Goal: Task Accomplishment & Management: Use online tool/utility

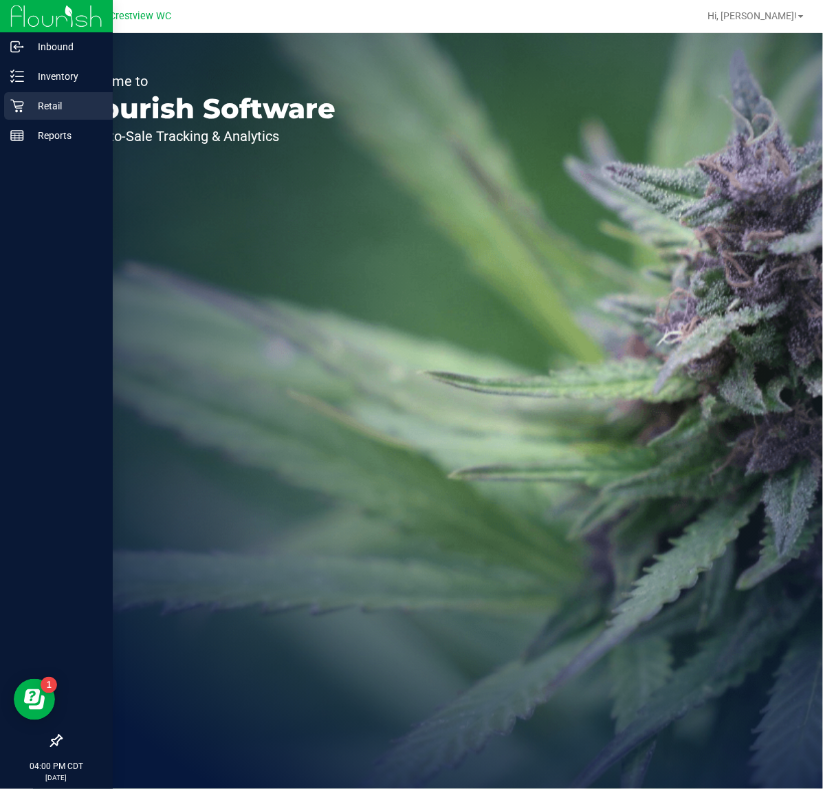
click at [49, 98] on p "Retail" at bounding box center [65, 106] width 83 height 17
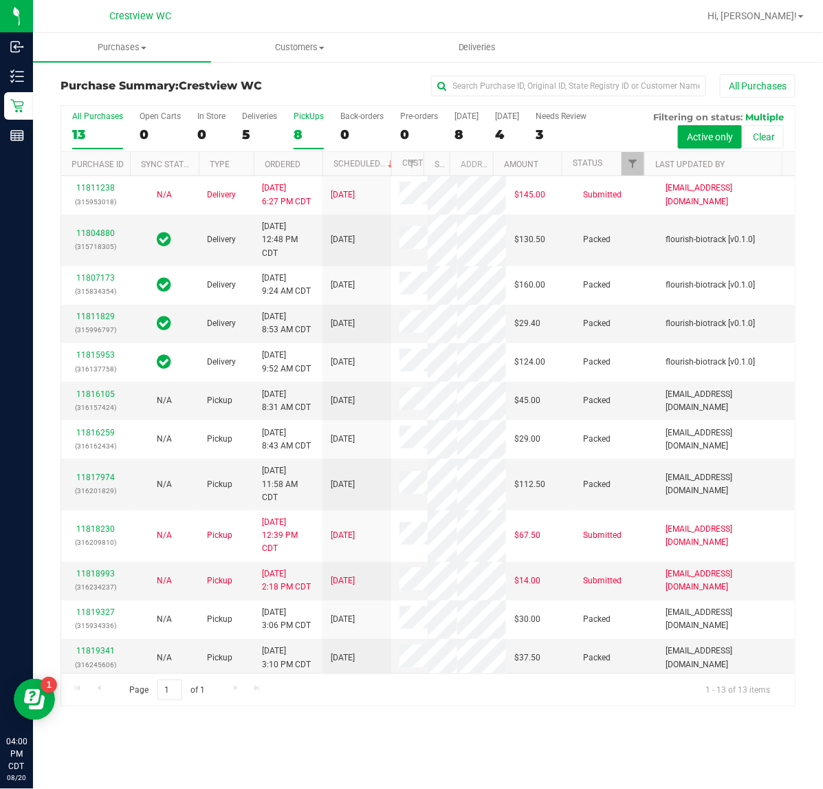
click at [311, 120] on div "PickUps" at bounding box center [309, 116] width 30 height 10
click at [0, 0] on input "PickUps 8" at bounding box center [0, 0] width 0 height 0
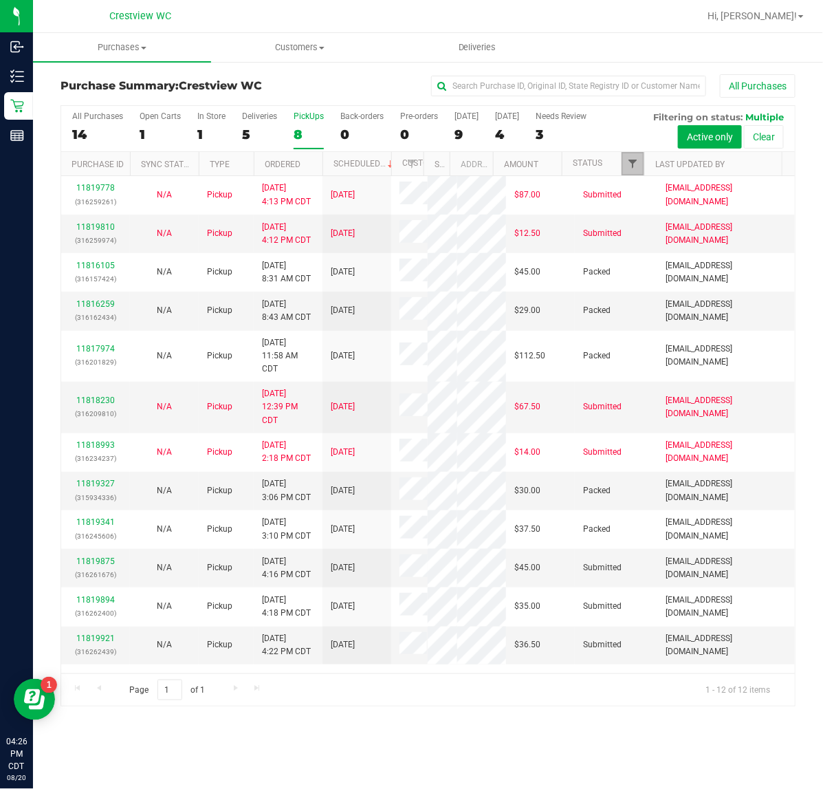
click at [629, 163] on span "Filter" at bounding box center [632, 163] width 11 height 11
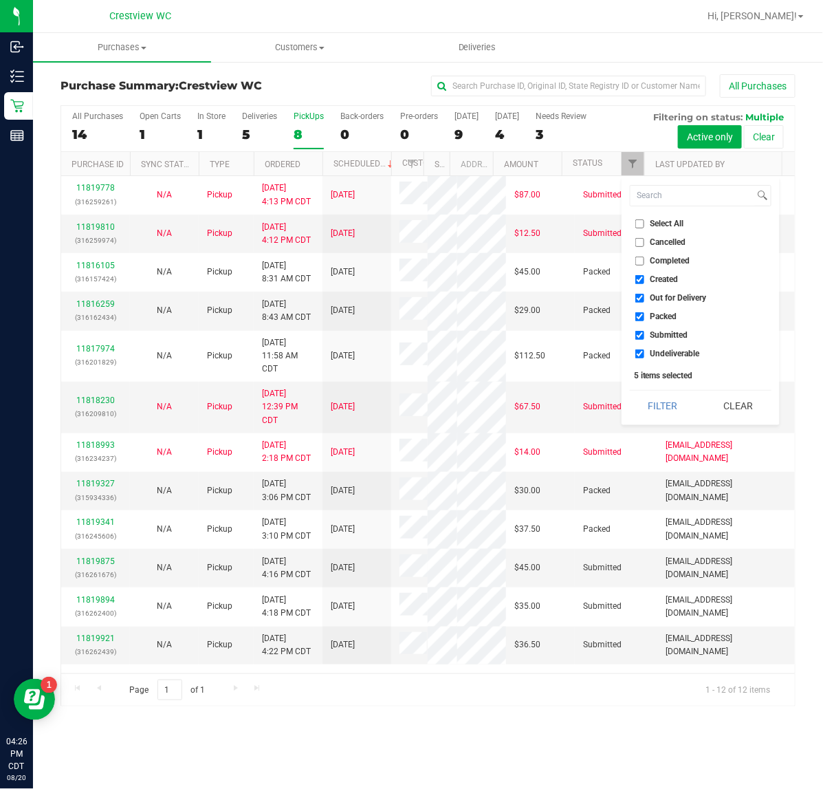
click at [638, 221] on input "Select All" at bounding box center [639, 223] width 9 height 9
checkbox input "true"
click at [638, 221] on input "Select All" at bounding box center [639, 223] width 9 height 9
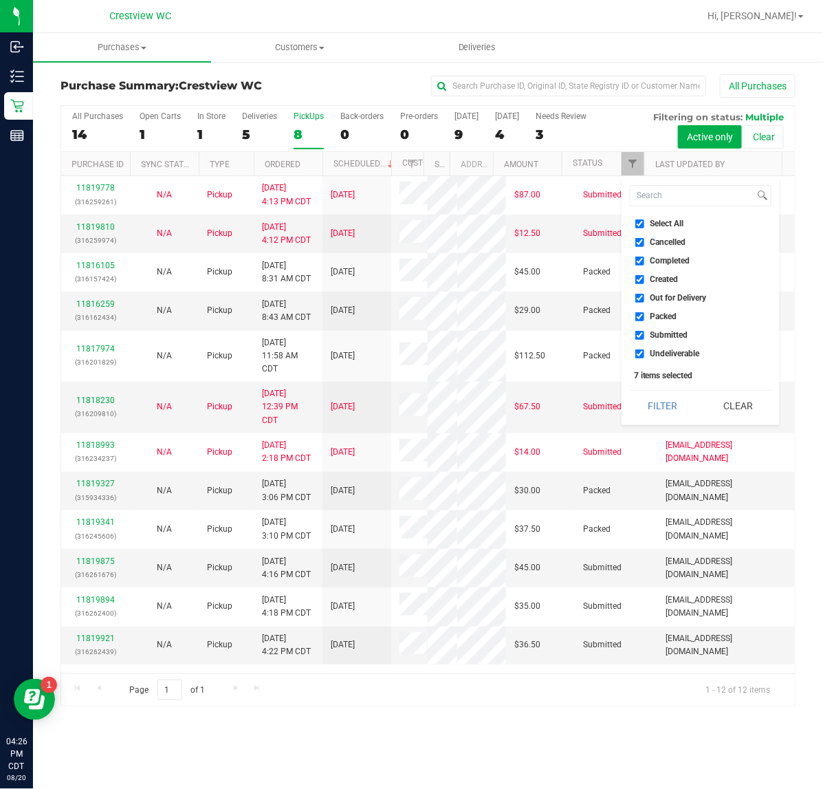
checkbox input "false"
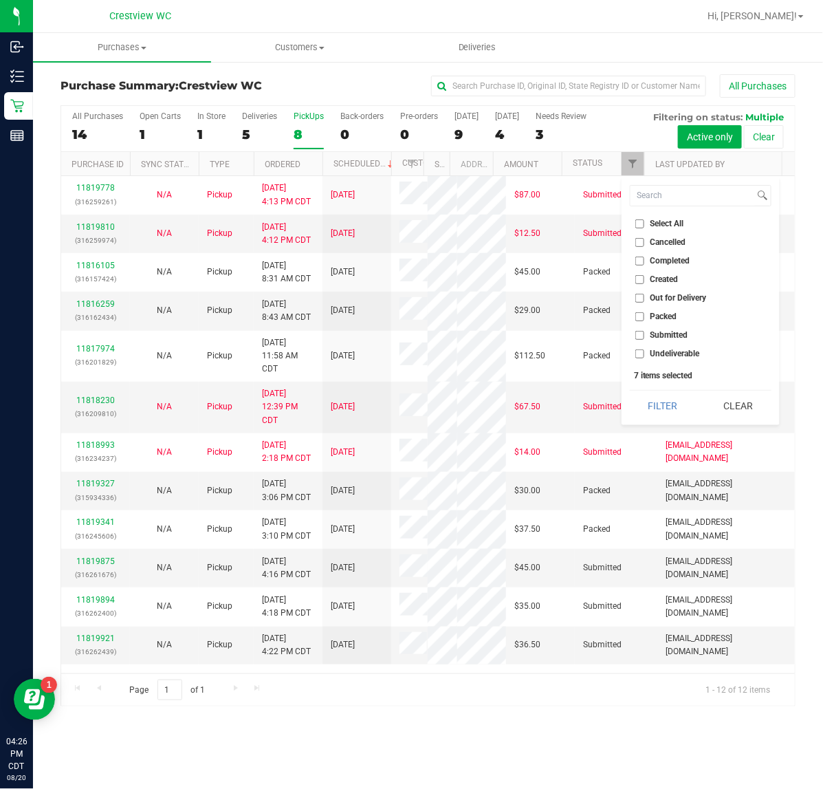
checkbox input "false"
click at [640, 335] on input "Submitted" at bounding box center [639, 335] width 9 height 9
checkbox input "true"
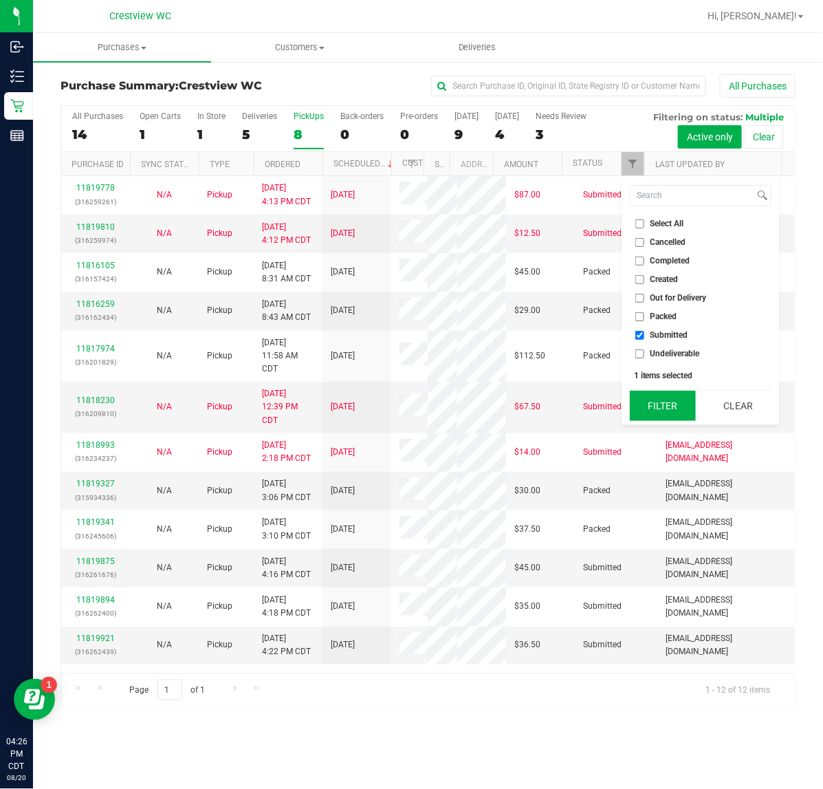
click at [645, 404] on button "Filter" at bounding box center [663, 406] width 66 height 30
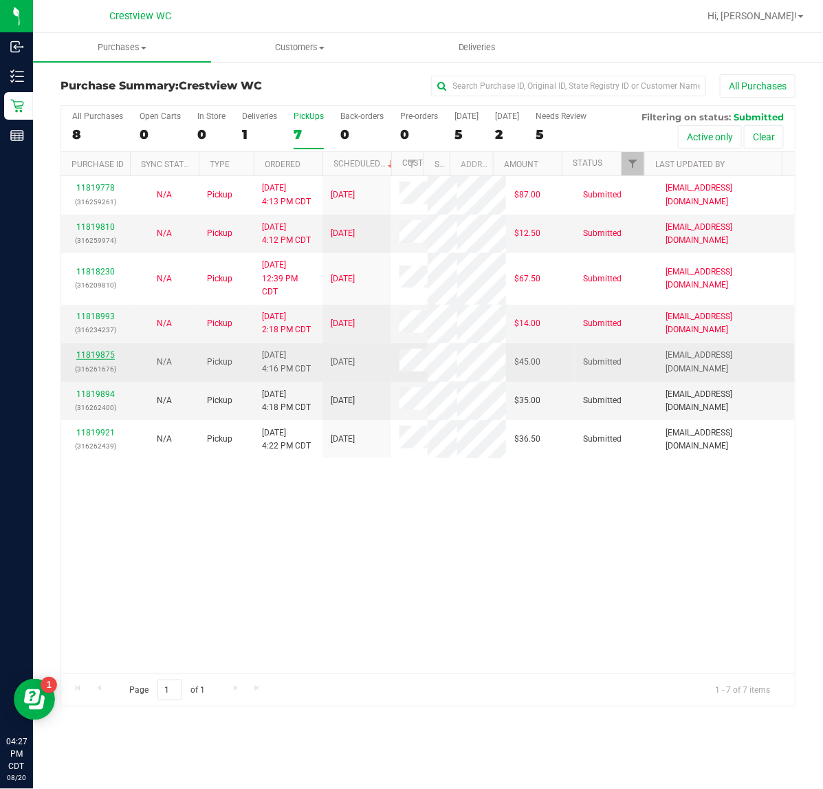
click at [90, 360] on link "11819875" at bounding box center [95, 355] width 39 height 10
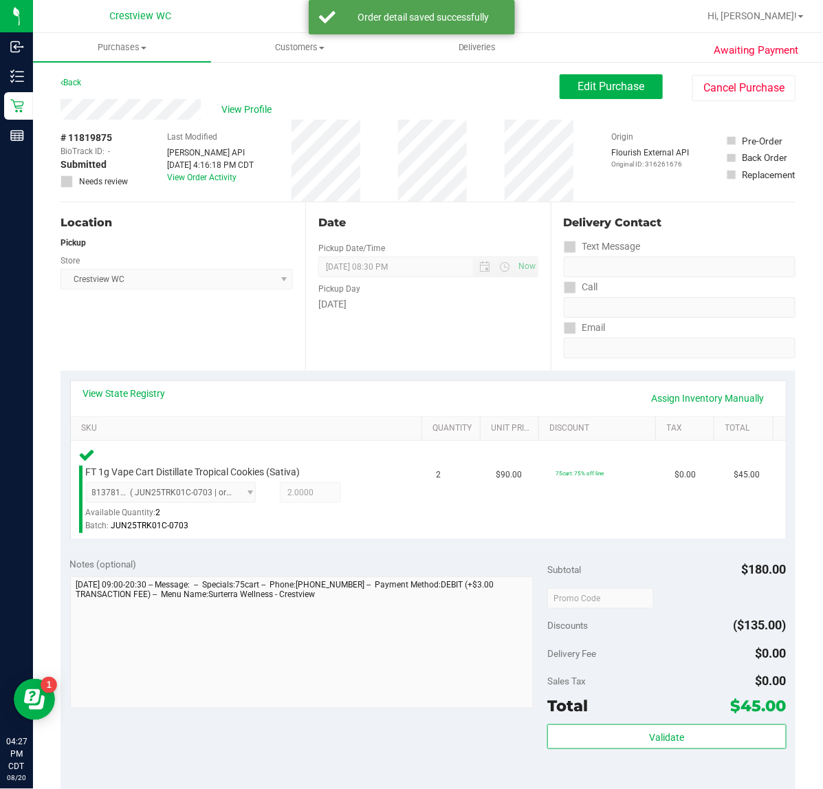
scroll to position [362, 0]
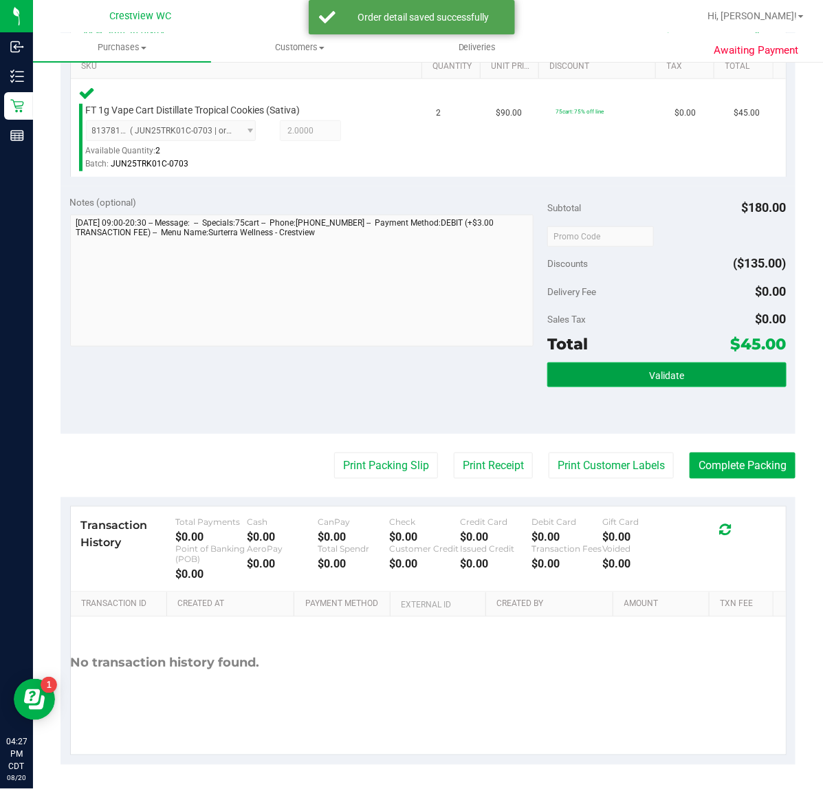
click at [655, 375] on span "Validate" at bounding box center [666, 375] width 35 height 11
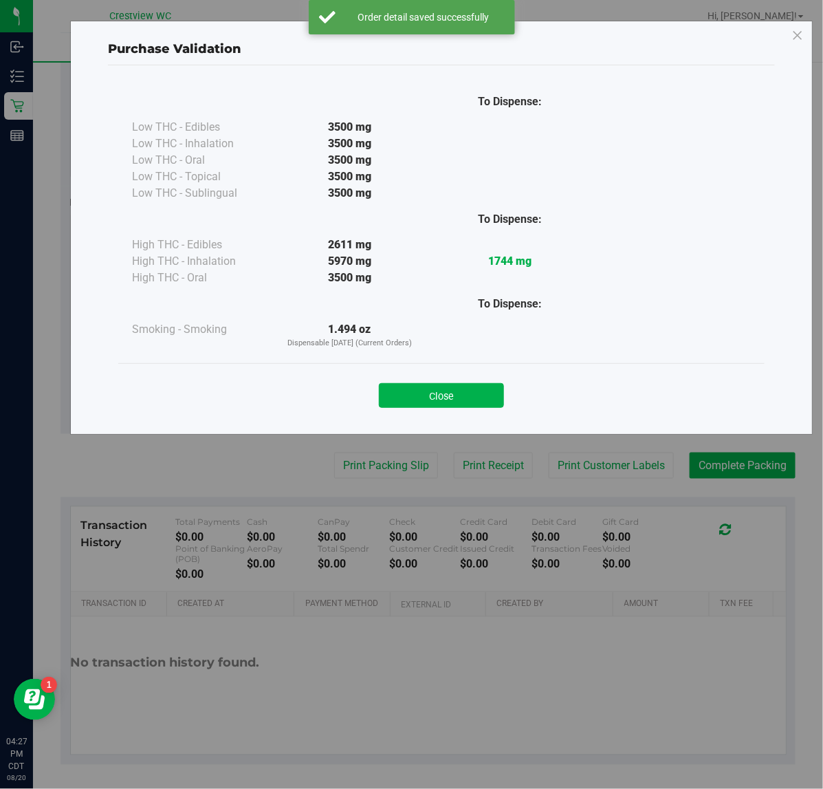
drag, startPoint x: 413, startPoint y: 401, endPoint x: 210, endPoint y: 324, distance: 217.0
click at [413, 401] on button "Close" at bounding box center [441, 395] width 125 height 25
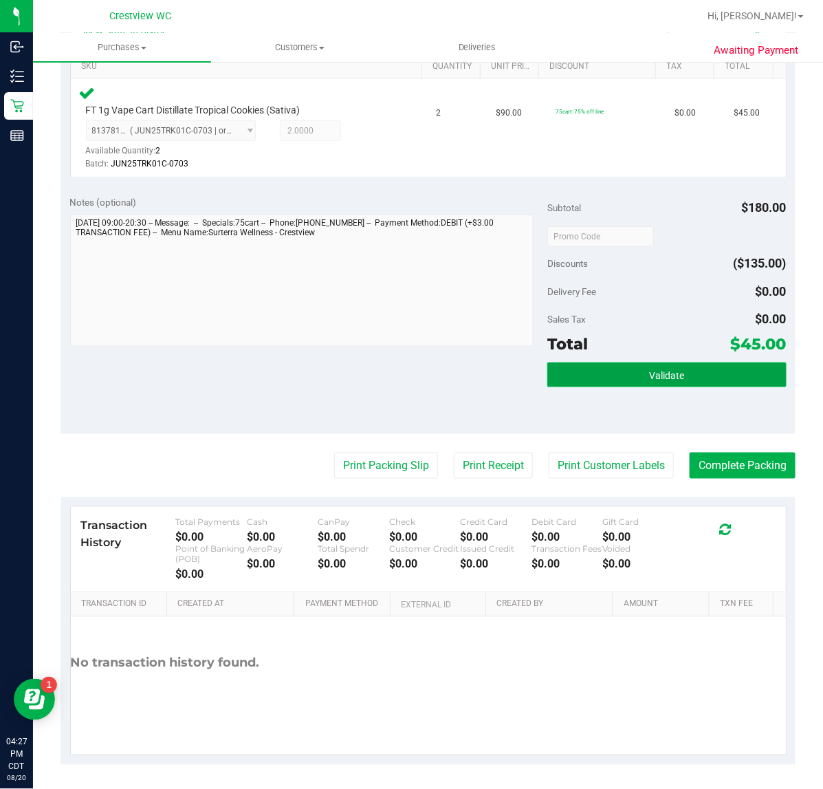
click at [660, 378] on span "Validate" at bounding box center [666, 375] width 35 height 11
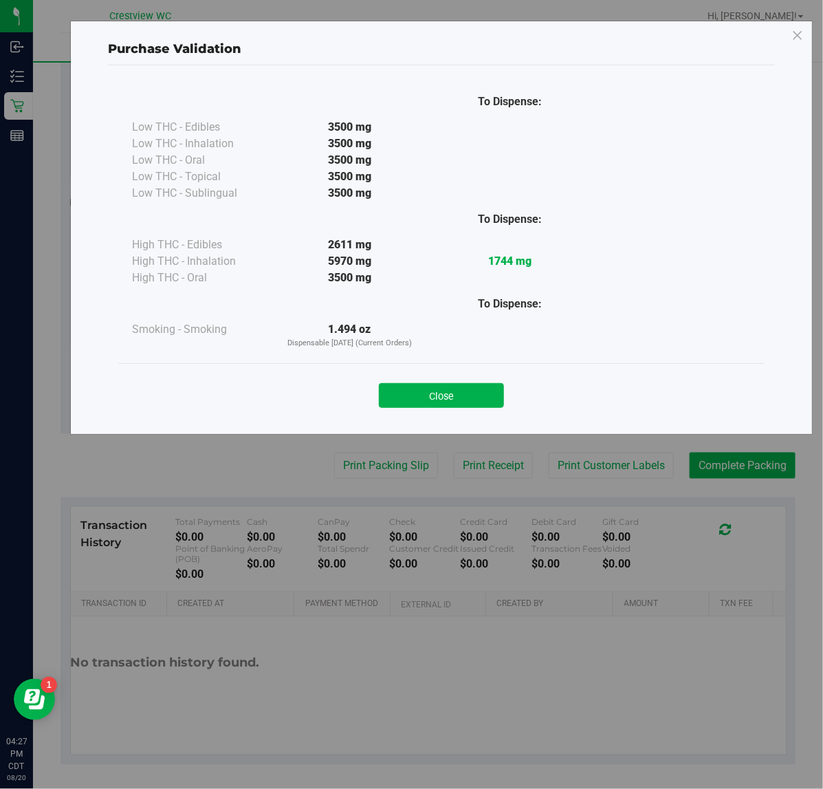
click at [404, 392] on button "Close" at bounding box center [441, 395] width 125 height 25
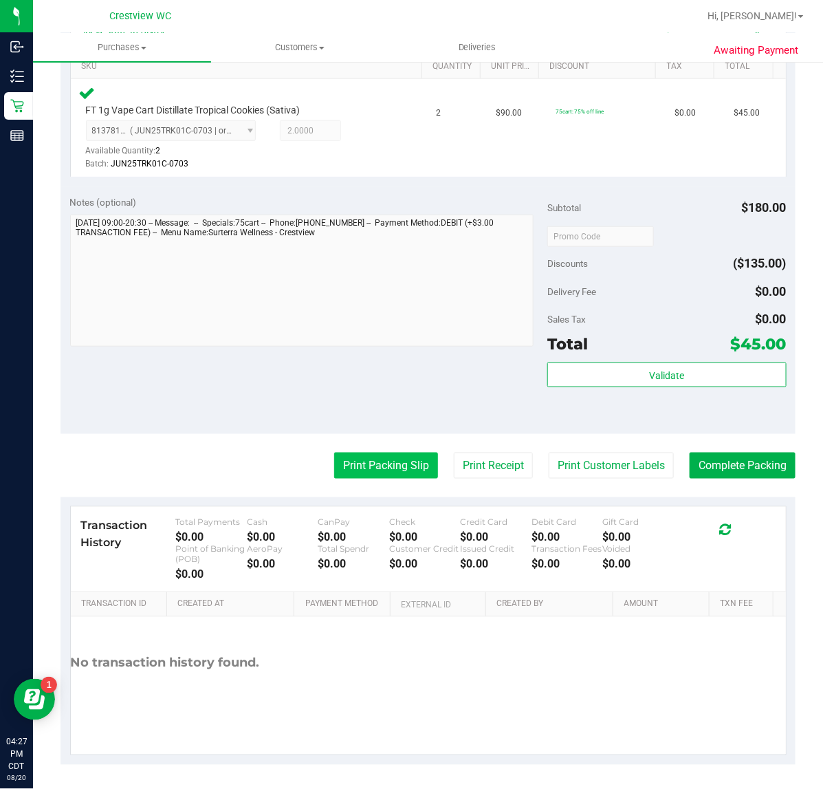
click at [370, 468] on button "Print Packing Slip" at bounding box center [386, 466] width 104 height 26
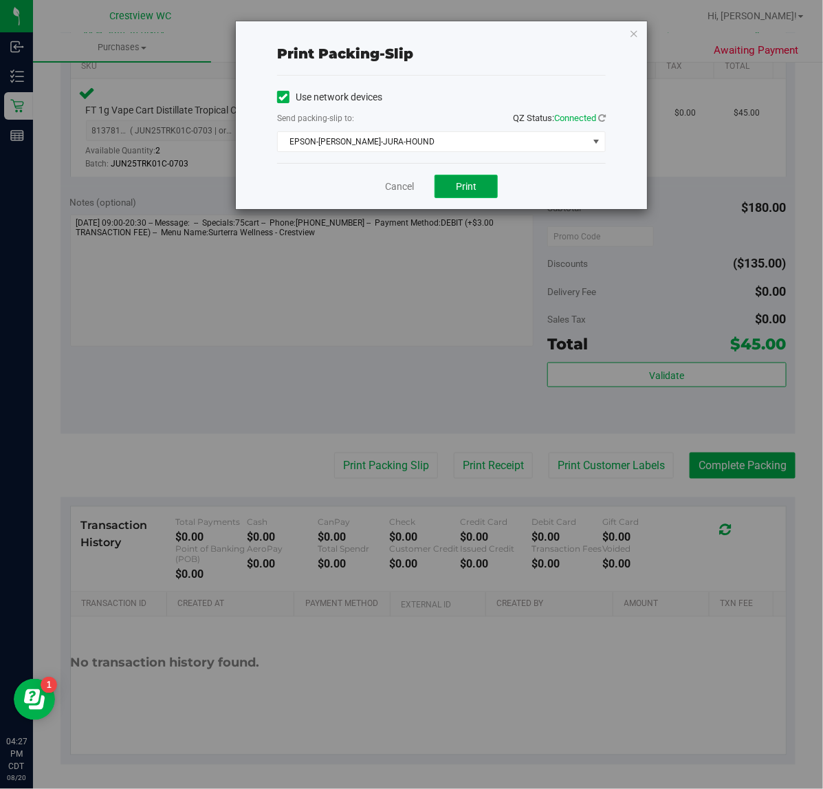
click at [457, 190] on span "Print" at bounding box center [466, 186] width 21 height 11
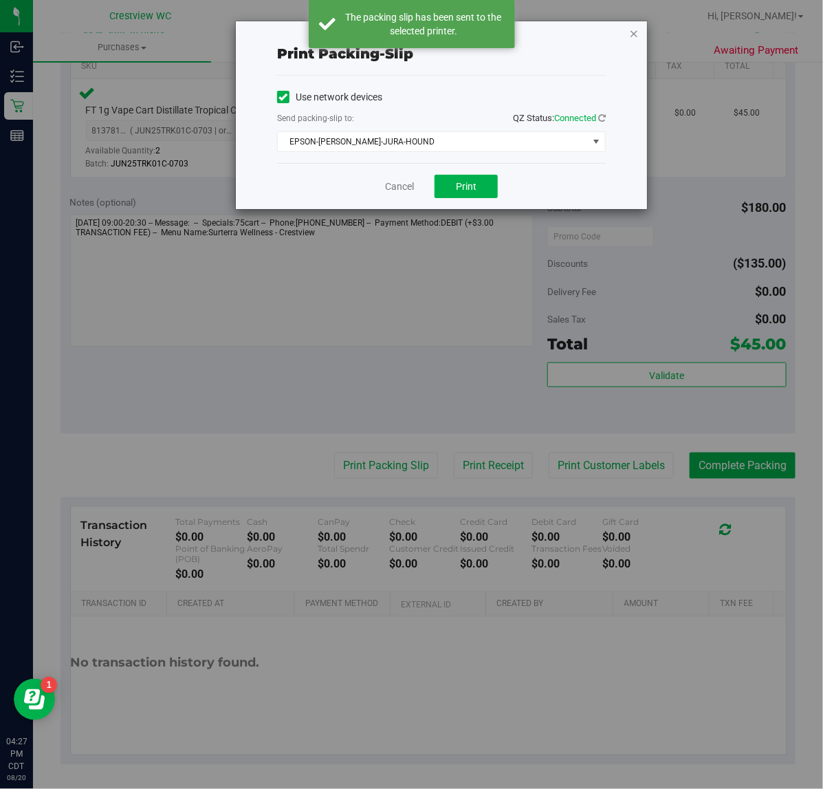
click at [636, 31] on icon "button" at bounding box center [634, 33] width 10 height 17
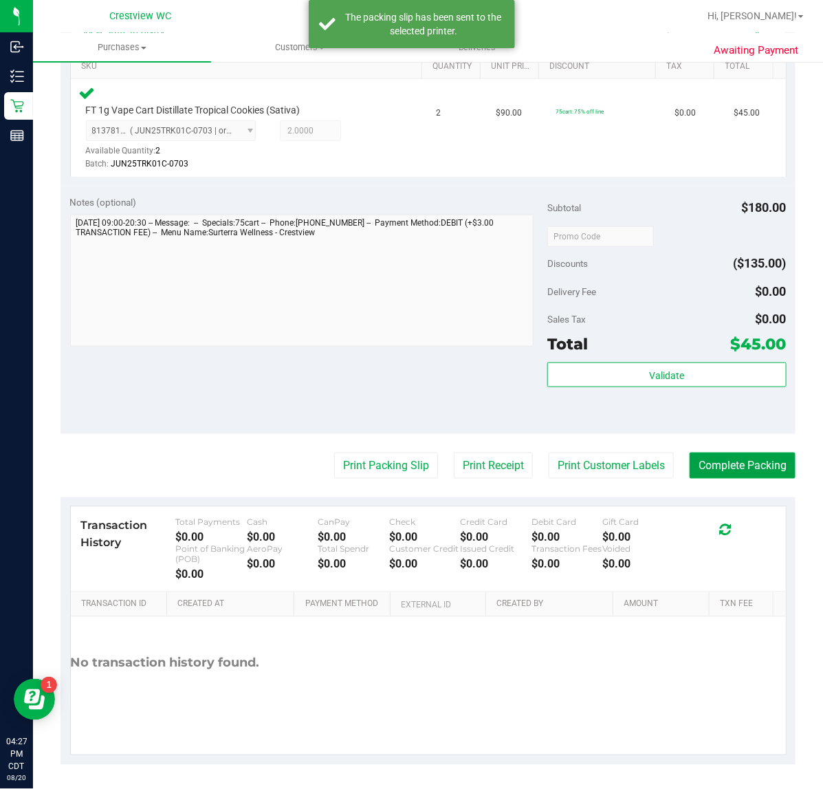
drag, startPoint x: 724, startPoint y: 455, endPoint x: 724, endPoint y: 447, distance: 8.3
click at [729, 453] on button "Complete Packing" at bounding box center [743, 466] width 106 height 26
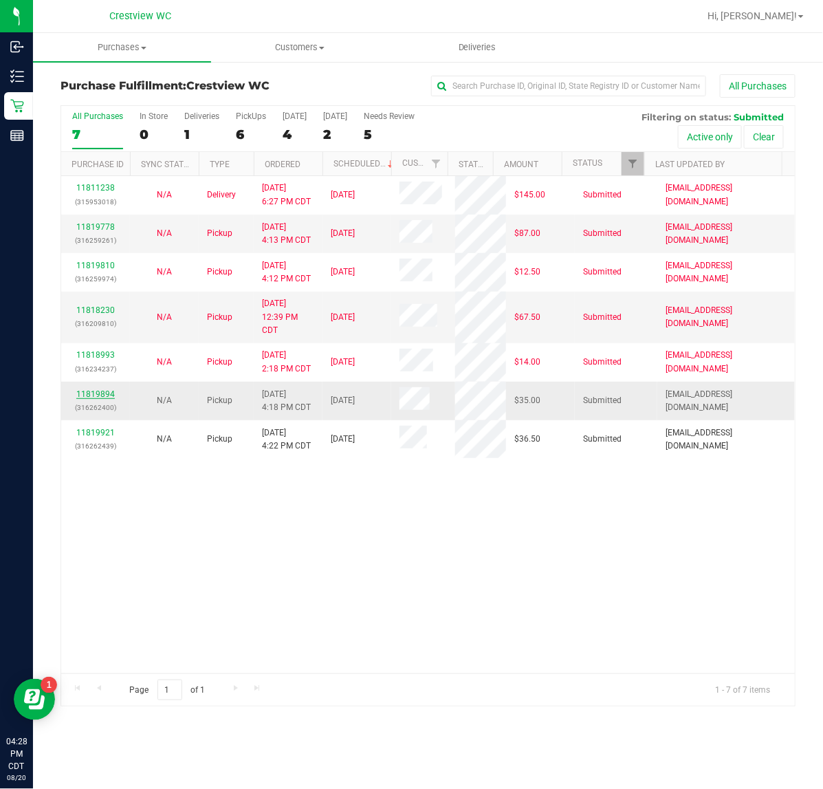
click at [101, 392] on link "11819894" at bounding box center [95, 394] width 39 height 10
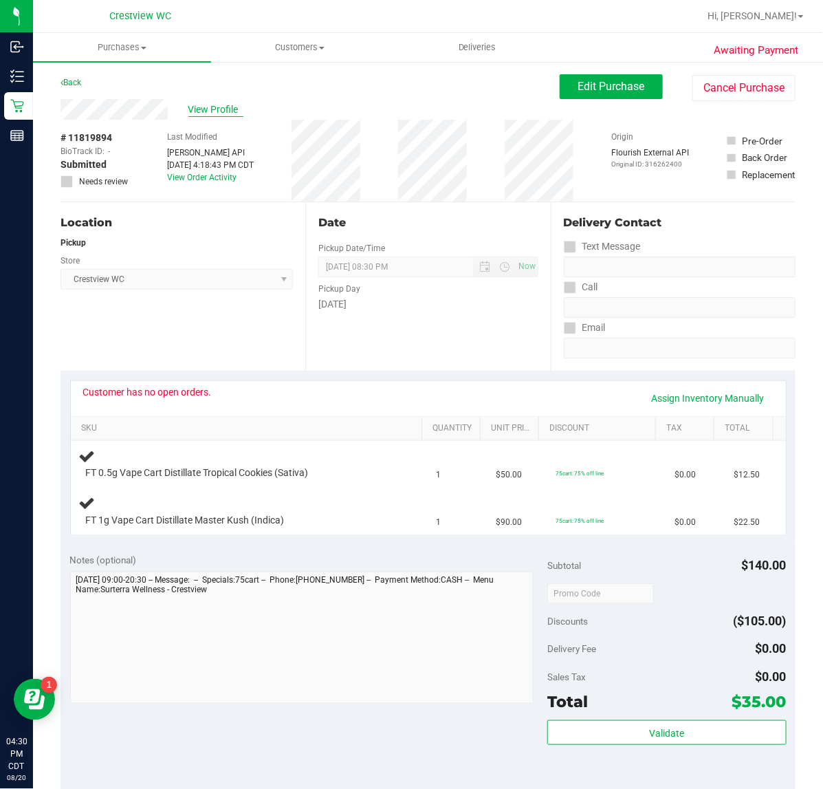
click at [210, 105] on span "View Profile" at bounding box center [215, 109] width 55 height 14
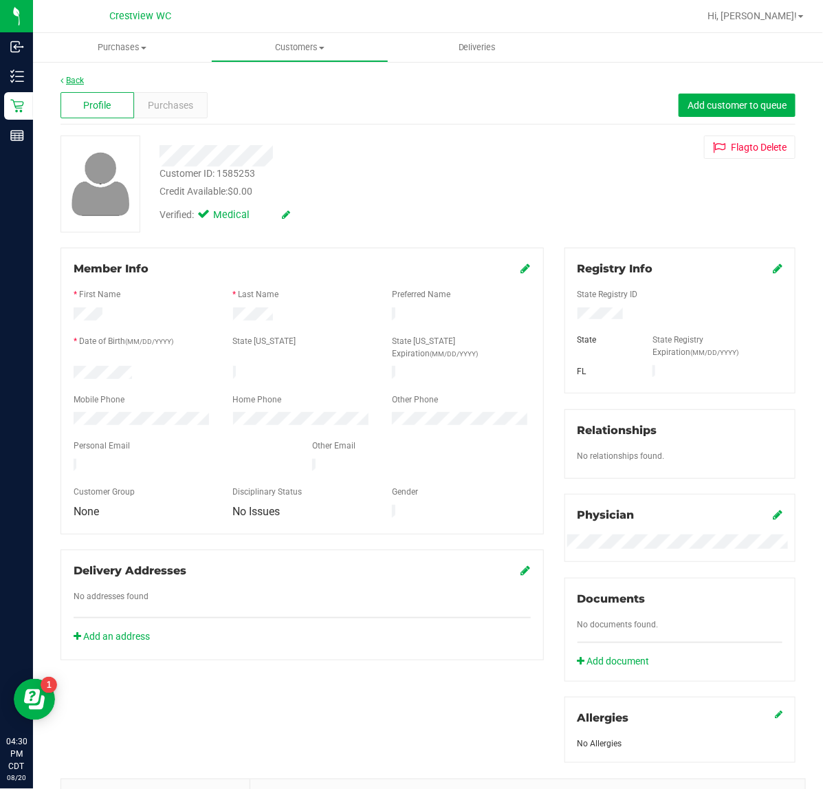
click at [79, 76] on link "Back" at bounding box center [72, 81] width 23 height 10
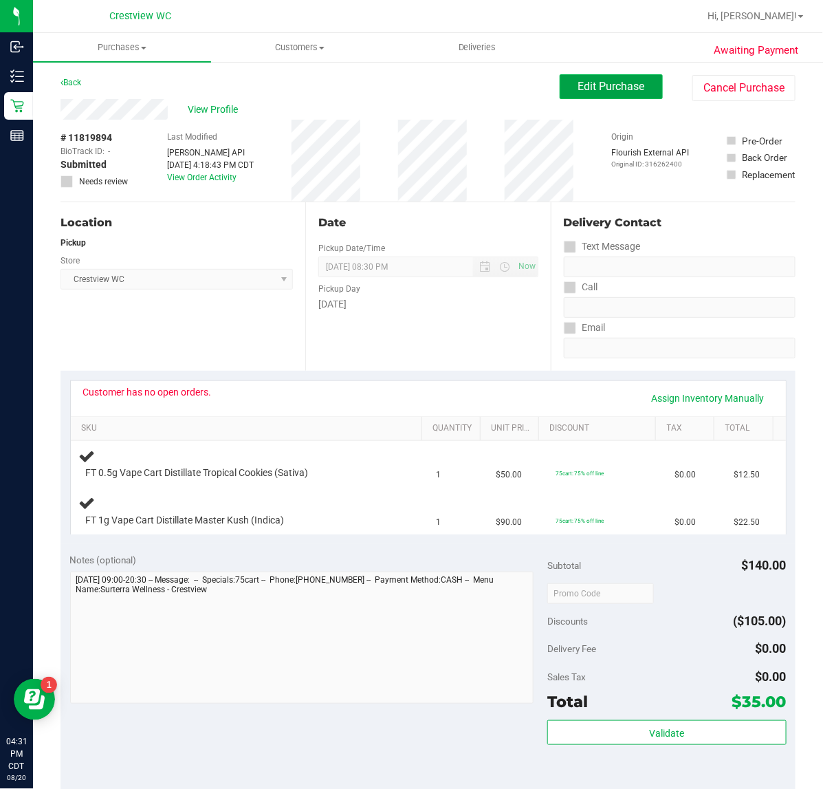
click at [593, 90] on span "Edit Purchase" at bounding box center [611, 86] width 67 height 13
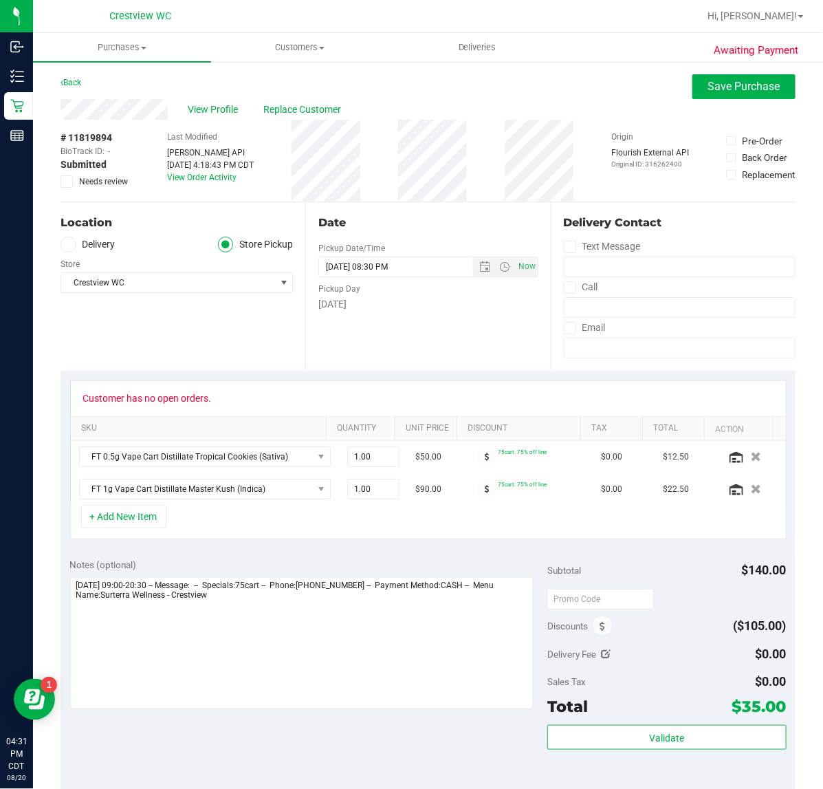
click at [69, 182] on icon at bounding box center [67, 182] width 9 height 0
click at [0, 0] on input "Needs review" at bounding box center [0, 0] width 0 height 0
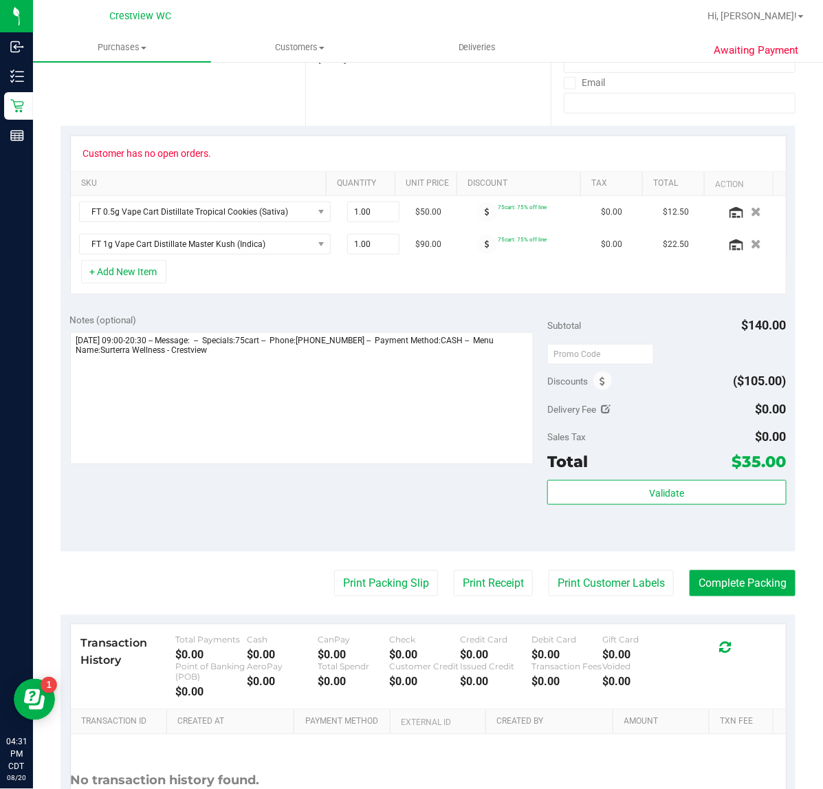
scroll to position [365, 0]
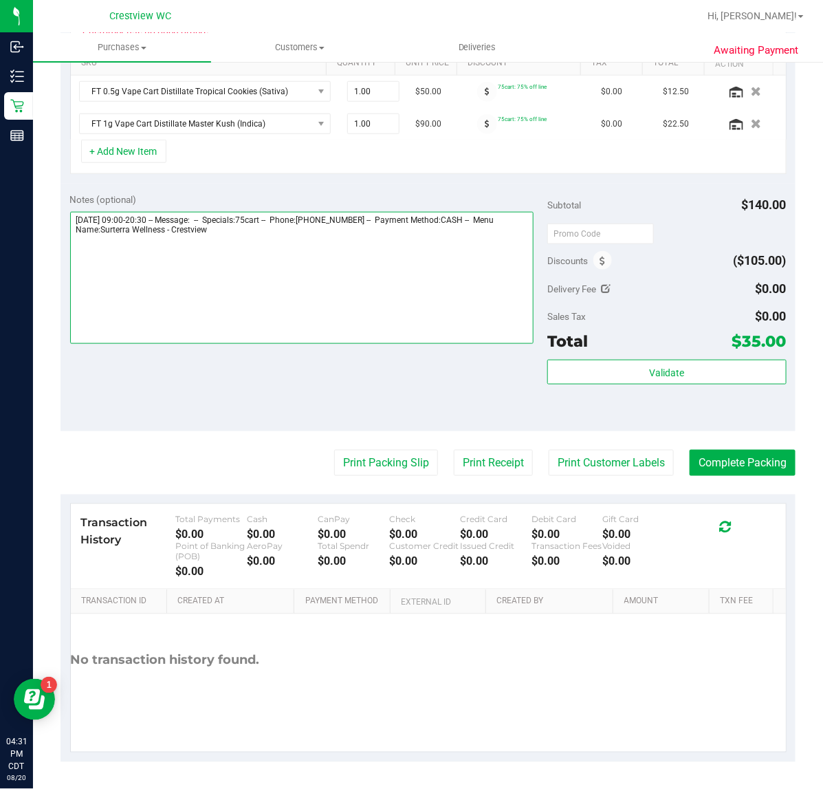
click at [255, 284] on textarea at bounding box center [302, 278] width 464 height 132
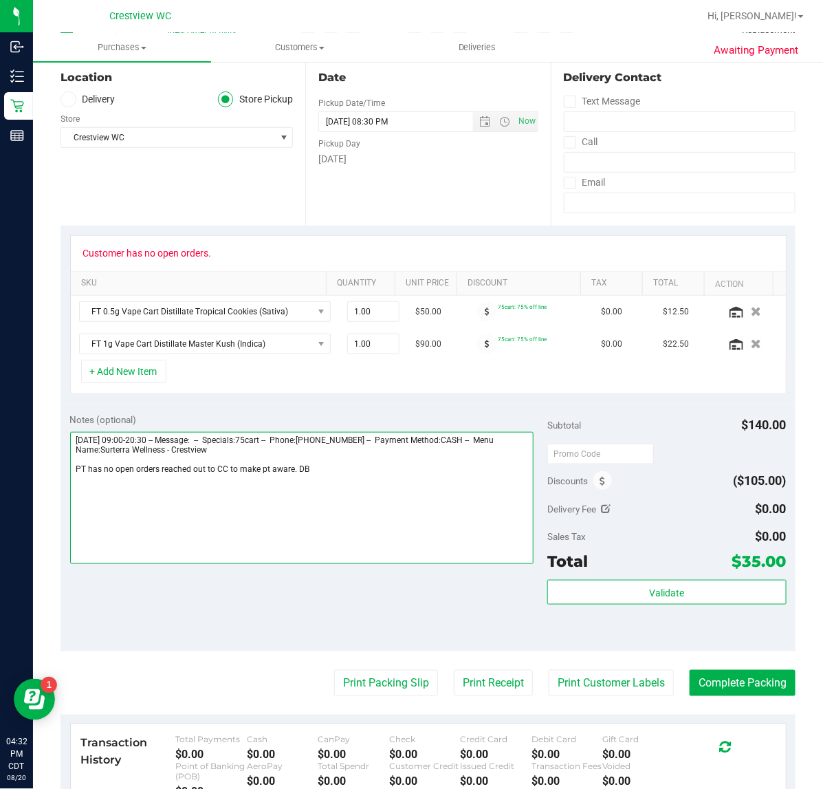
scroll to position [0, 0]
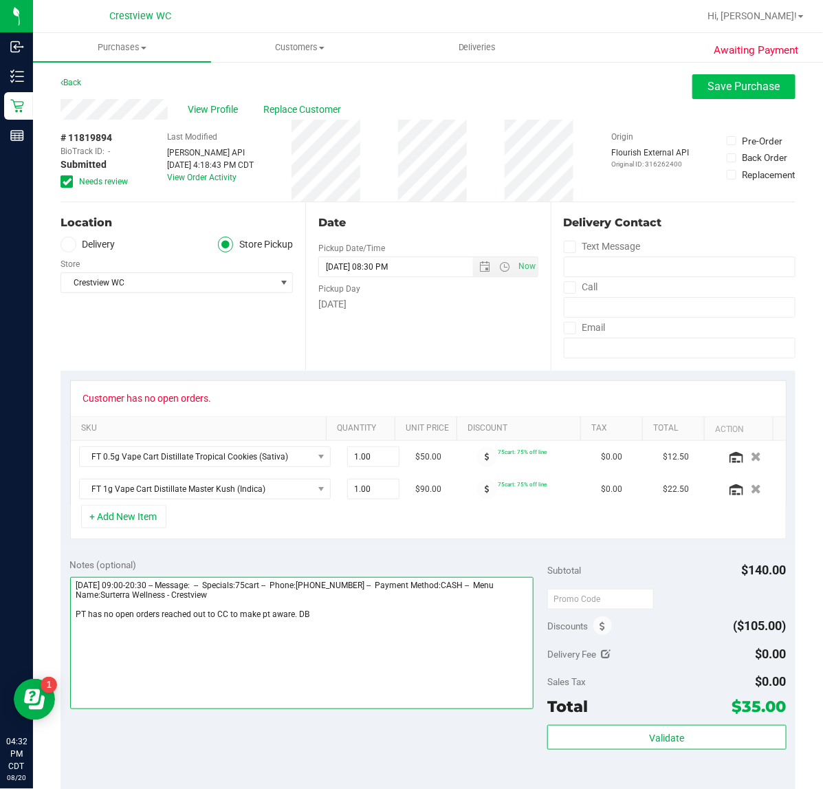
type textarea "[DATE] 09:00-20:30 -- Message: -- Specials:75cart -- Phone:[PHONE_NUMBER] -- Pa…"
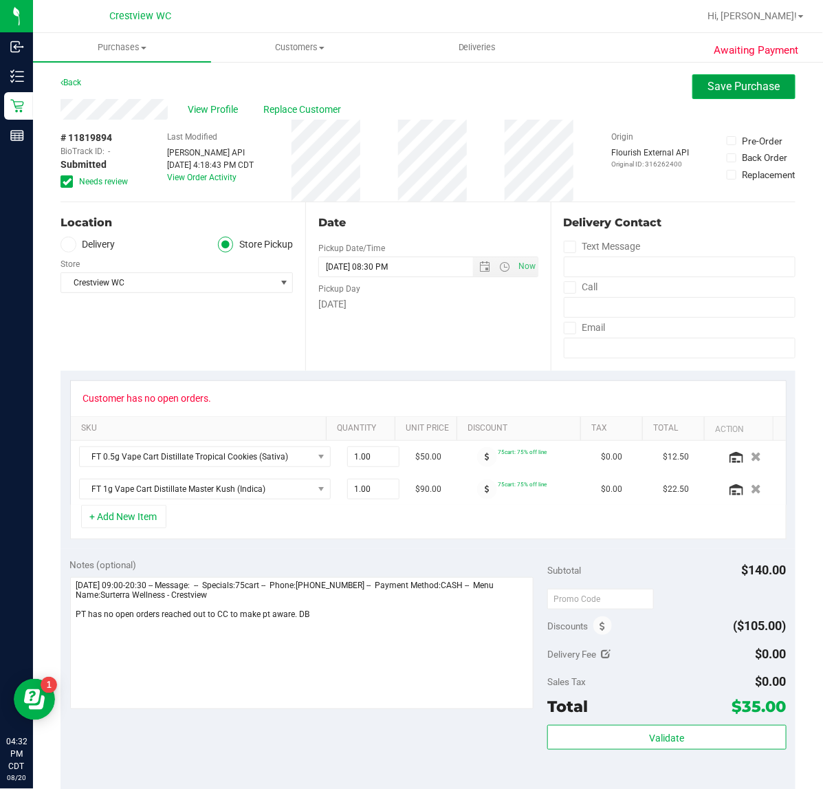
click at [747, 91] on span "Save Purchase" at bounding box center [744, 86] width 72 height 13
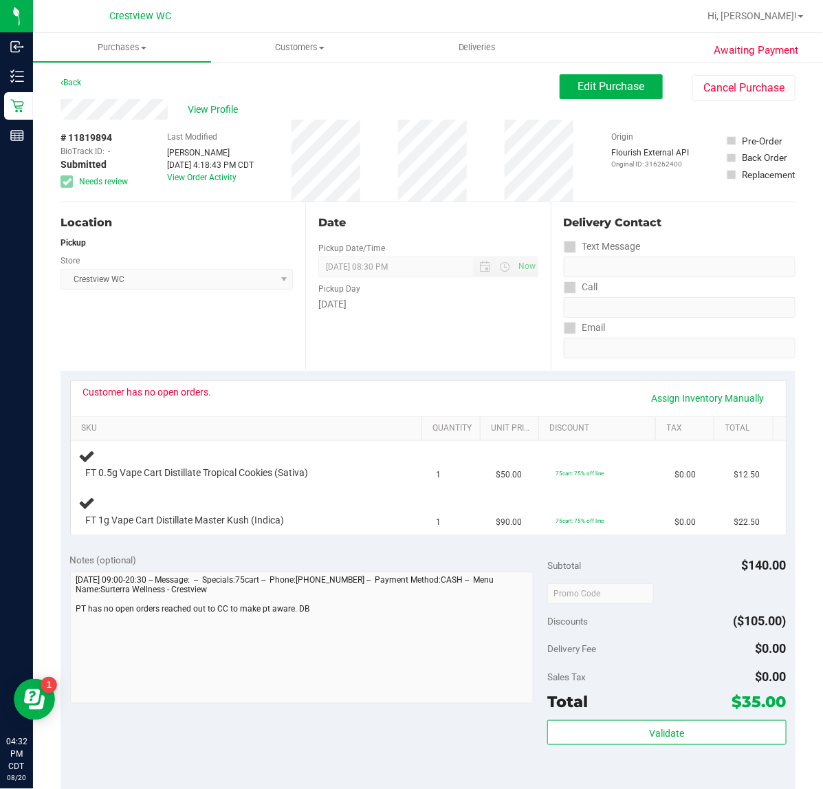
click at [71, 79] on link "Back" at bounding box center [71, 83] width 21 height 10
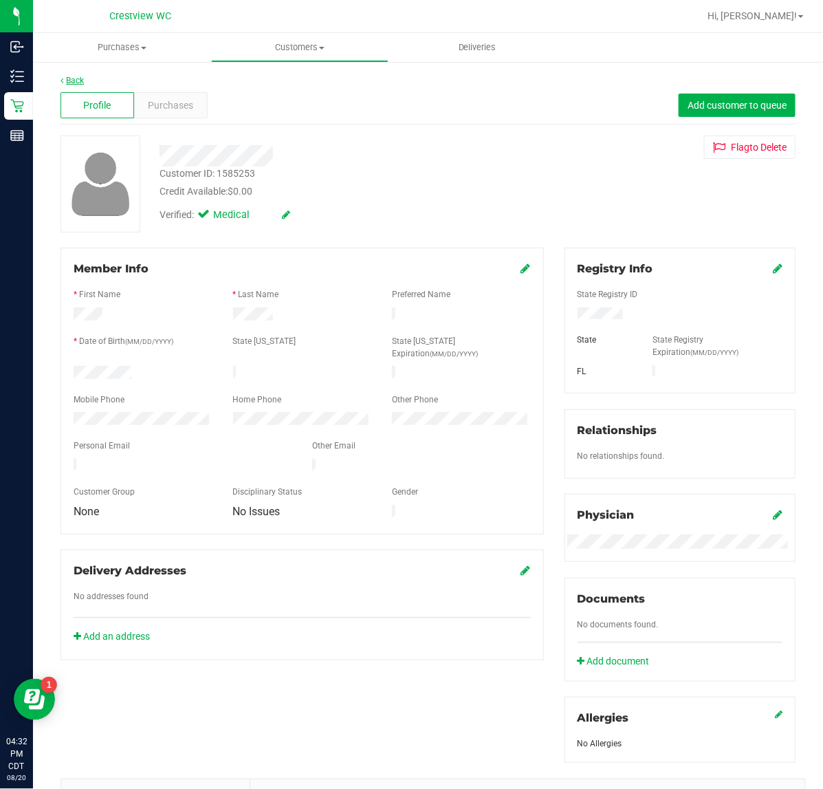
click at [66, 78] on link "Back" at bounding box center [72, 81] width 23 height 10
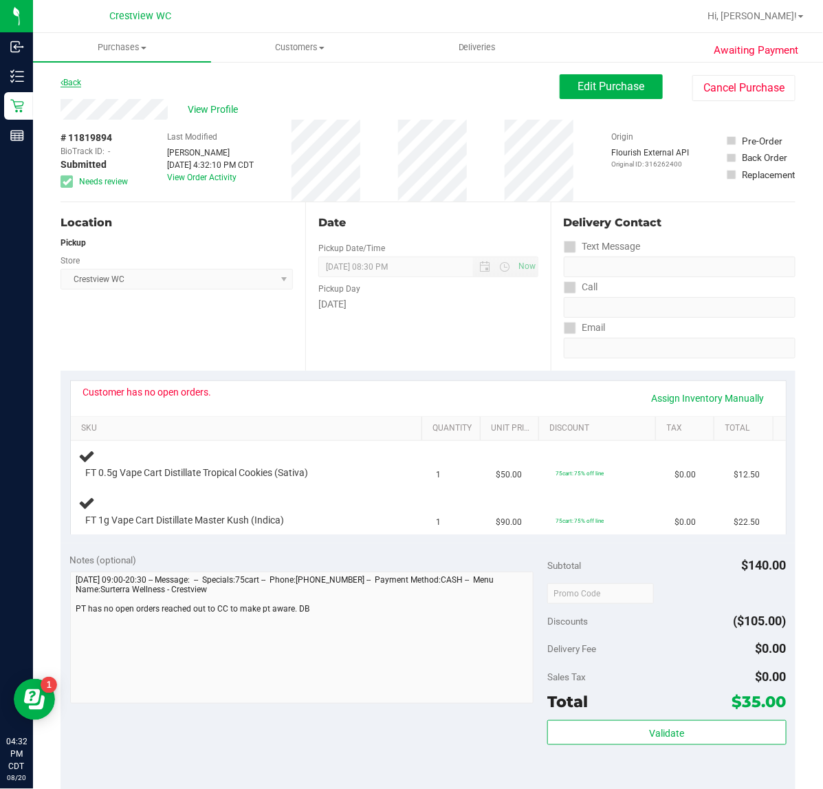
click at [78, 83] on link "Back" at bounding box center [71, 83] width 21 height 10
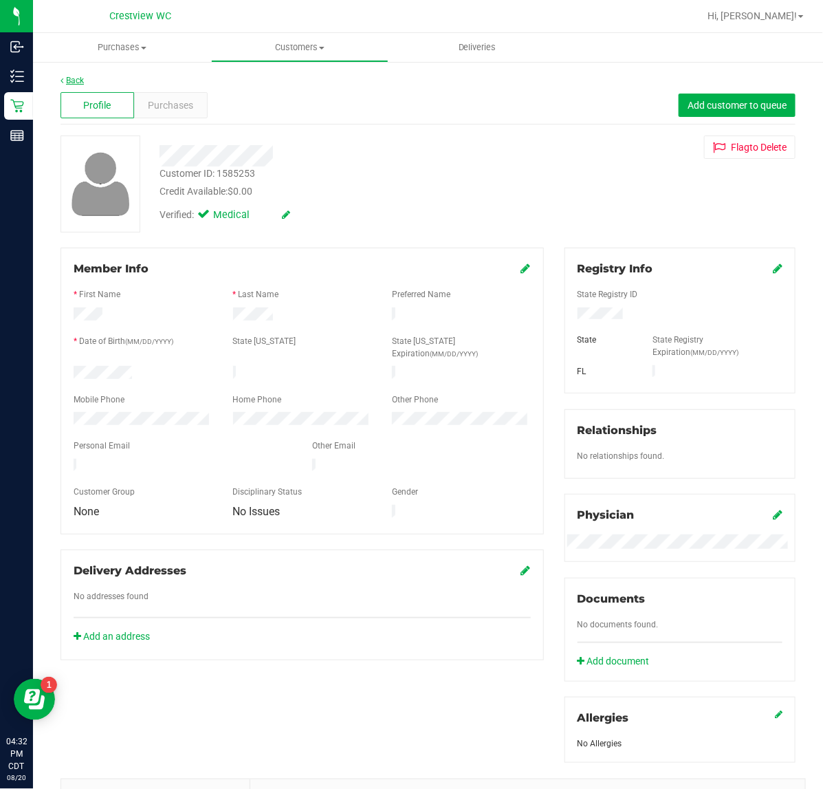
click at [79, 79] on link "Back" at bounding box center [72, 81] width 23 height 10
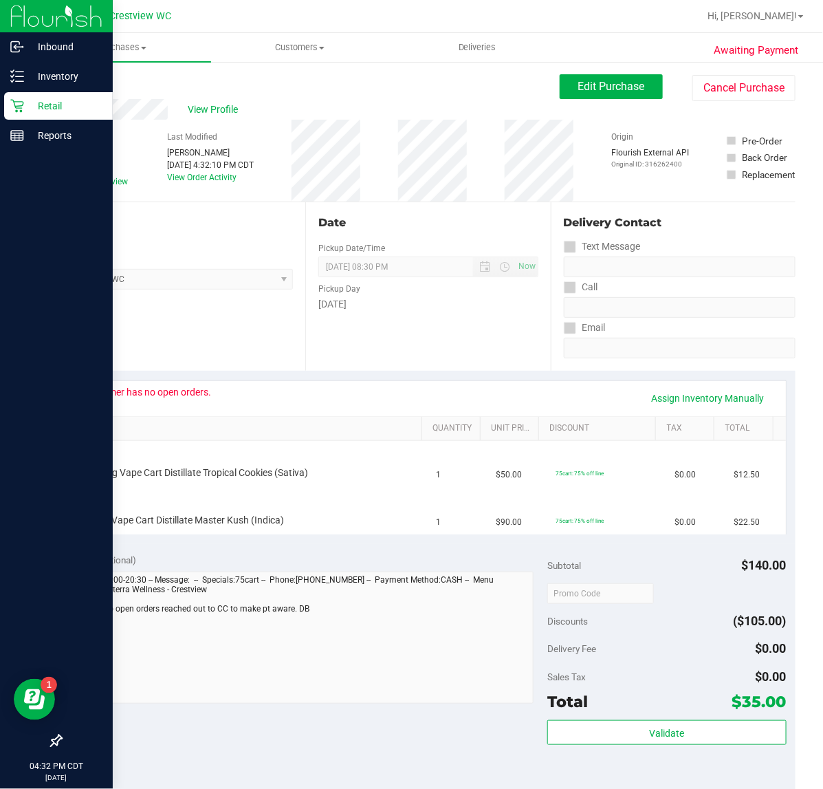
click at [56, 101] on p "Retail" at bounding box center [65, 106] width 83 height 17
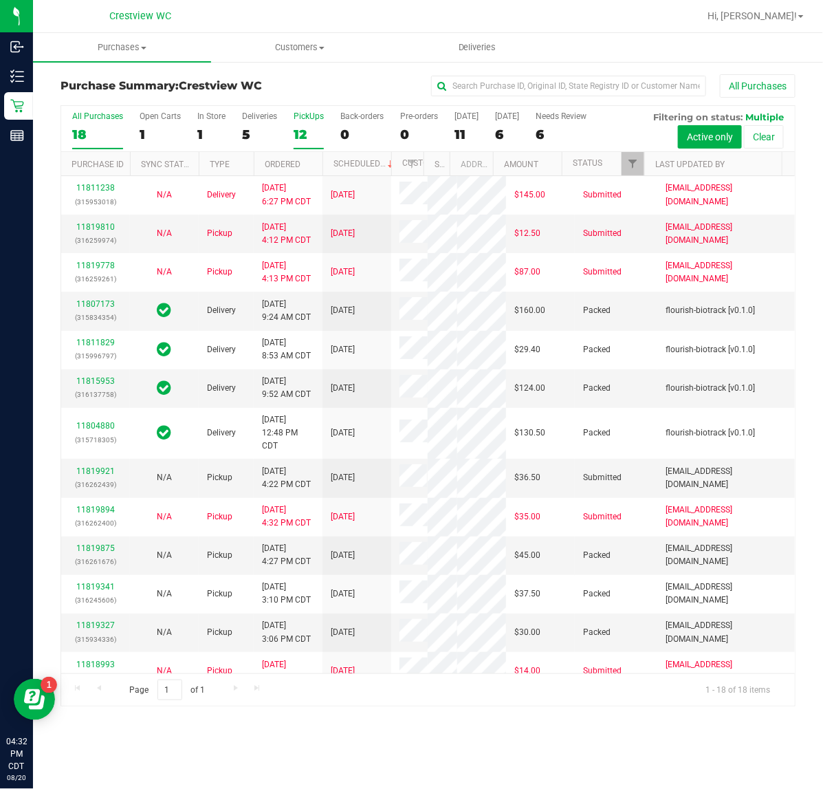
click at [305, 117] on div "PickUps" at bounding box center [309, 116] width 30 height 10
click at [0, 0] on input "PickUps 12" at bounding box center [0, 0] width 0 height 0
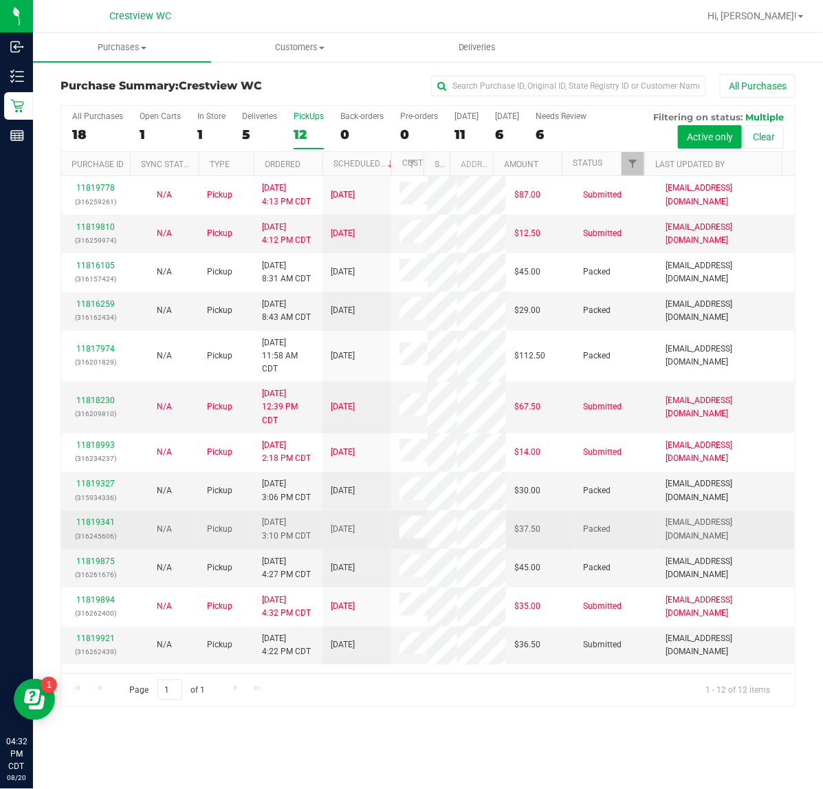
scroll to position [66, 0]
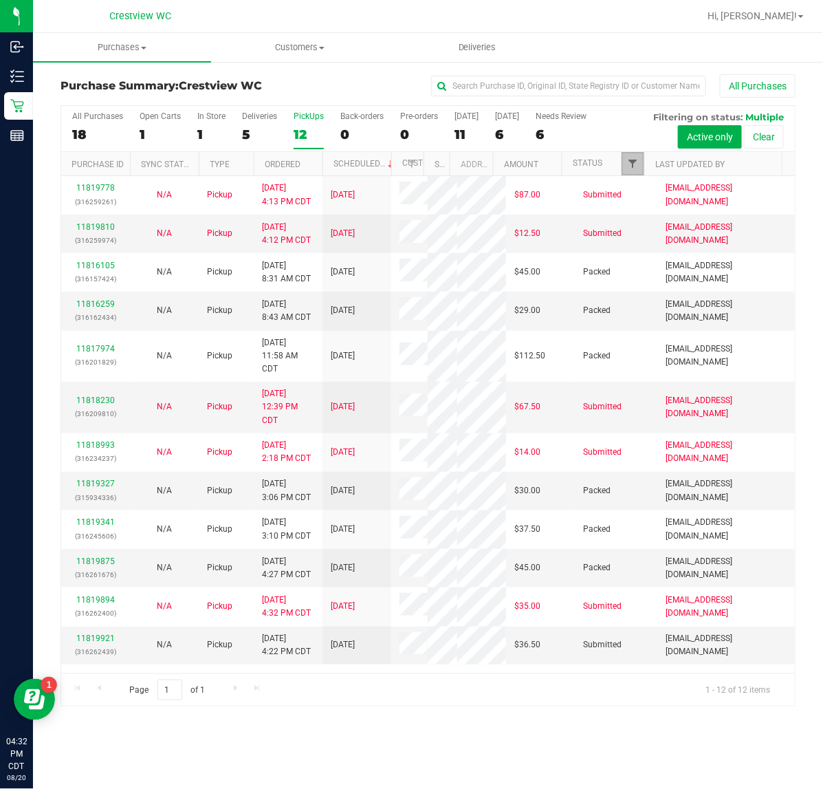
click at [627, 160] on span "Filter" at bounding box center [632, 163] width 11 height 11
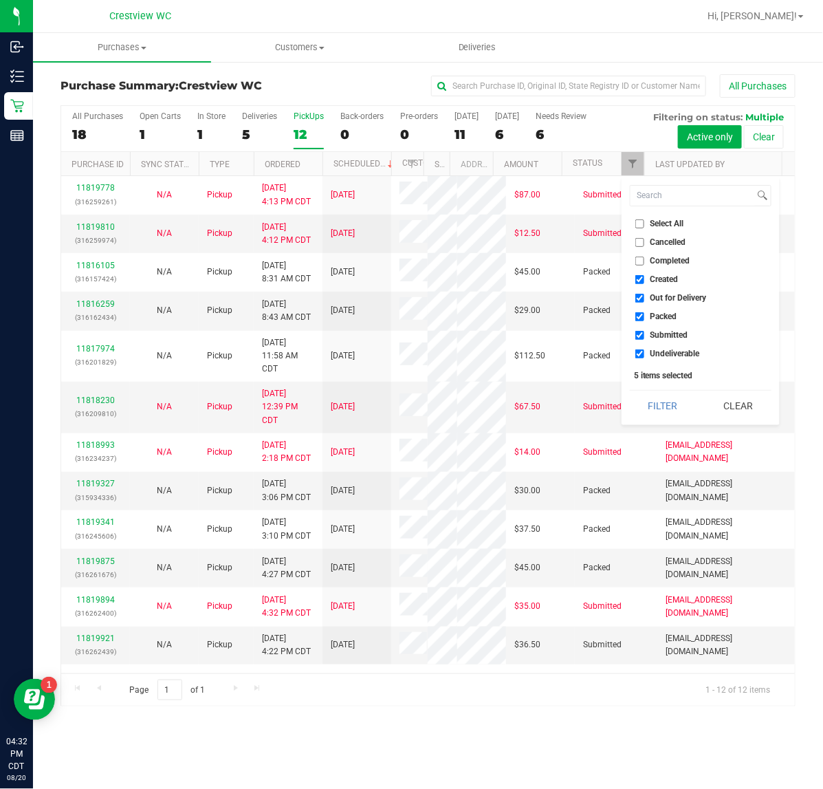
click at [638, 222] on input "Select All" at bounding box center [639, 223] width 9 height 9
checkbox input "true"
click at [638, 222] on input "Select All" at bounding box center [639, 223] width 9 height 9
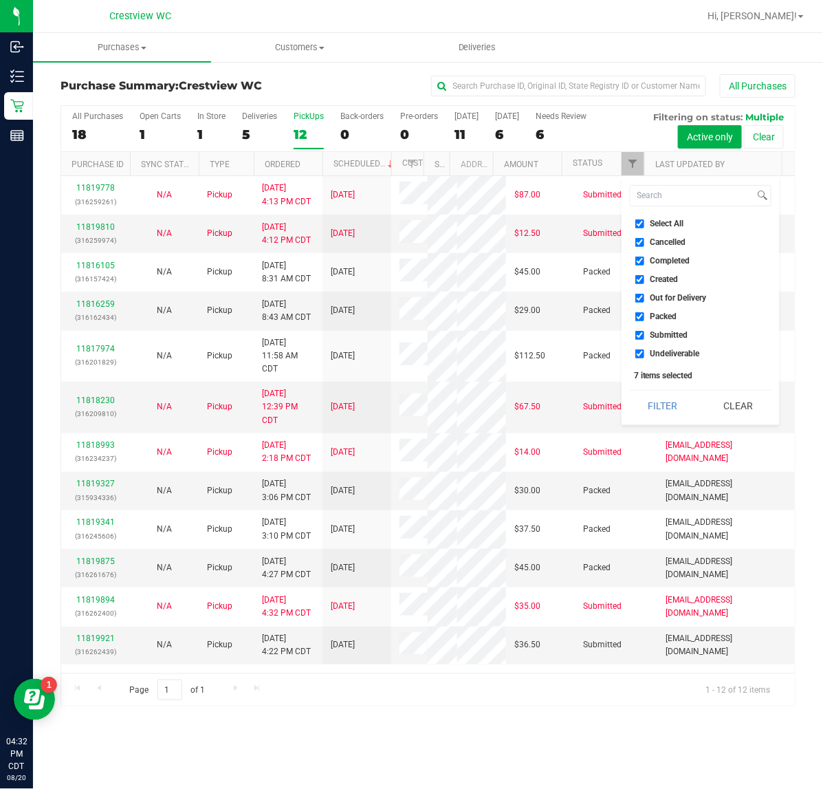
checkbox input "false"
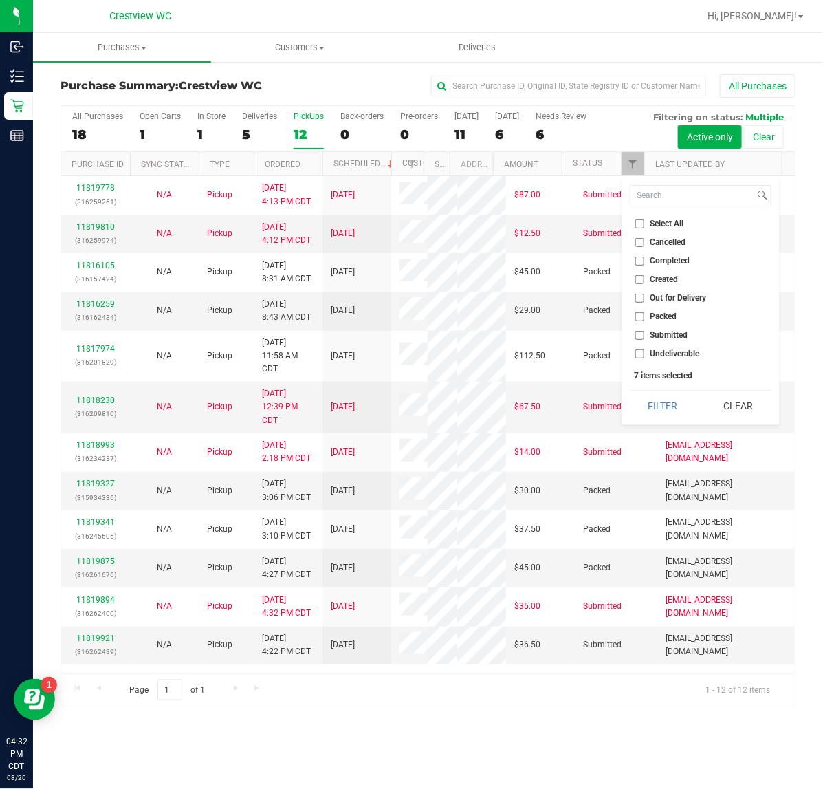
checkbox input "false"
click at [113, 643] on link "11819921" at bounding box center [95, 638] width 39 height 10
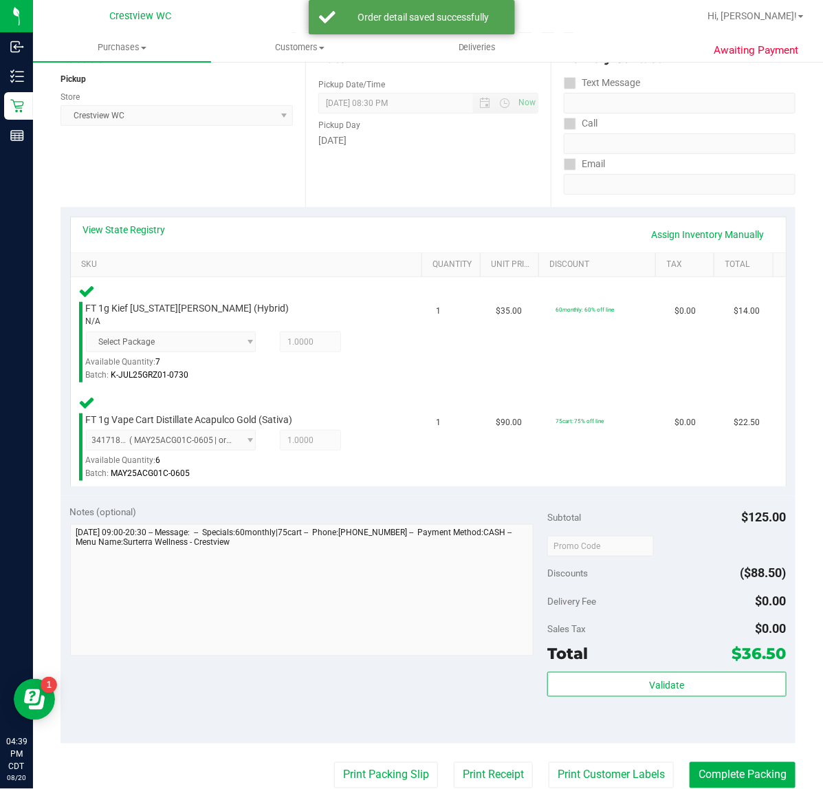
scroll to position [430, 0]
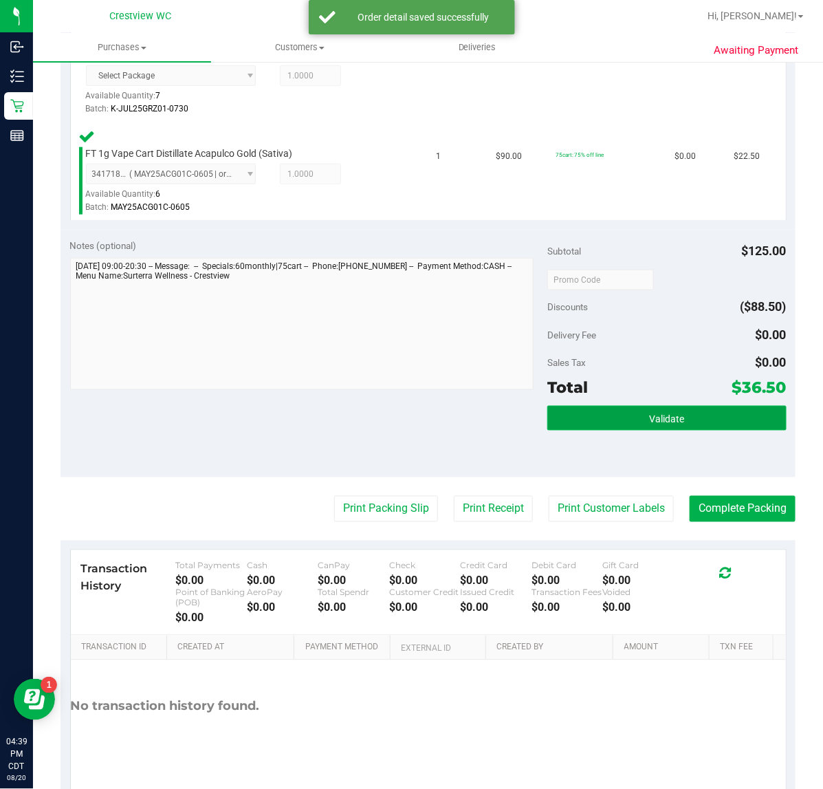
click at [603, 417] on button "Validate" at bounding box center [666, 418] width 239 height 25
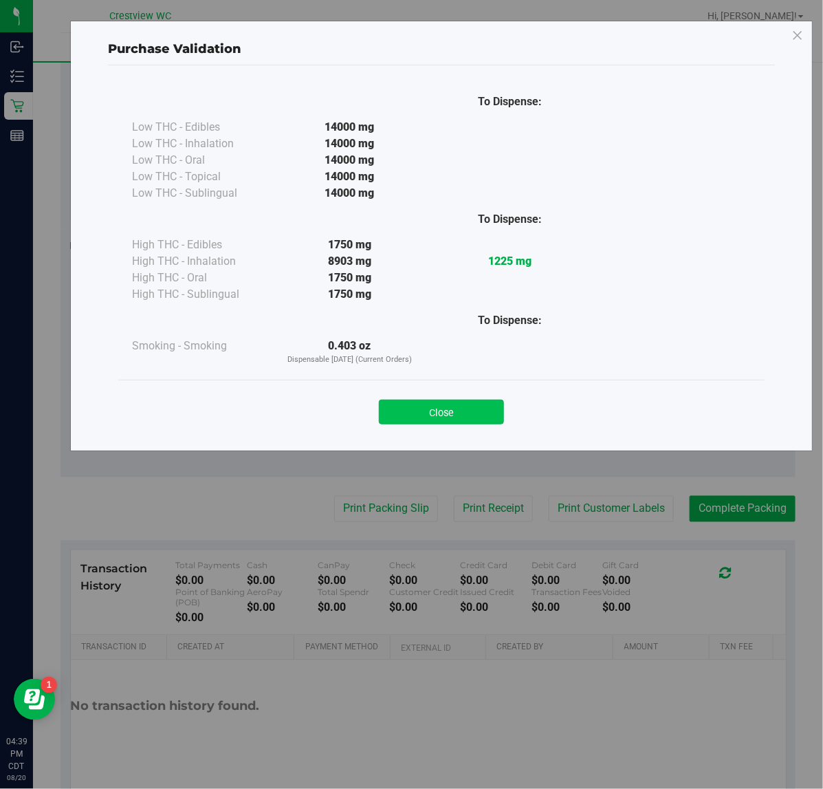
click at [452, 406] on button "Close" at bounding box center [441, 412] width 125 height 25
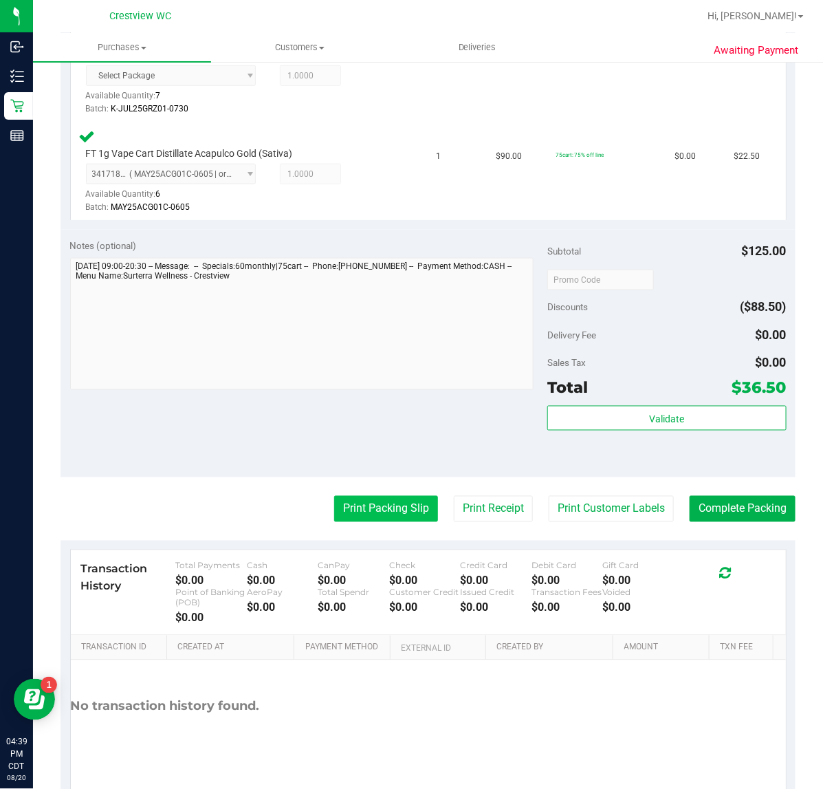
click at [356, 510] on button "Print Packing Slip" at bounding box center [386, 509] width 104 height 26
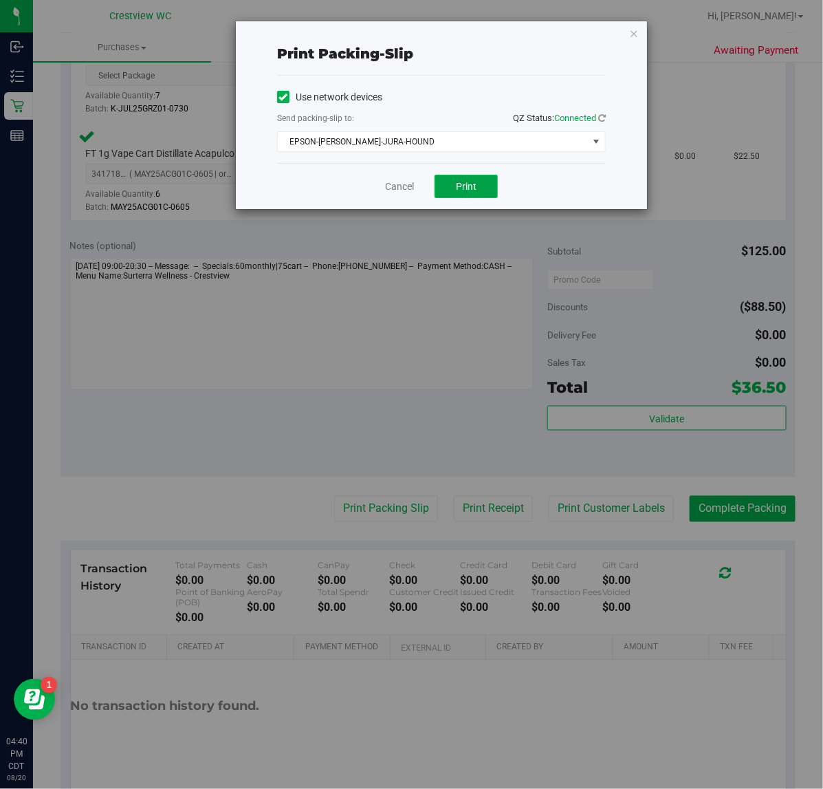
click at [472, 194] on button "Print" at bounding box center [466, 186] width 63 height 23
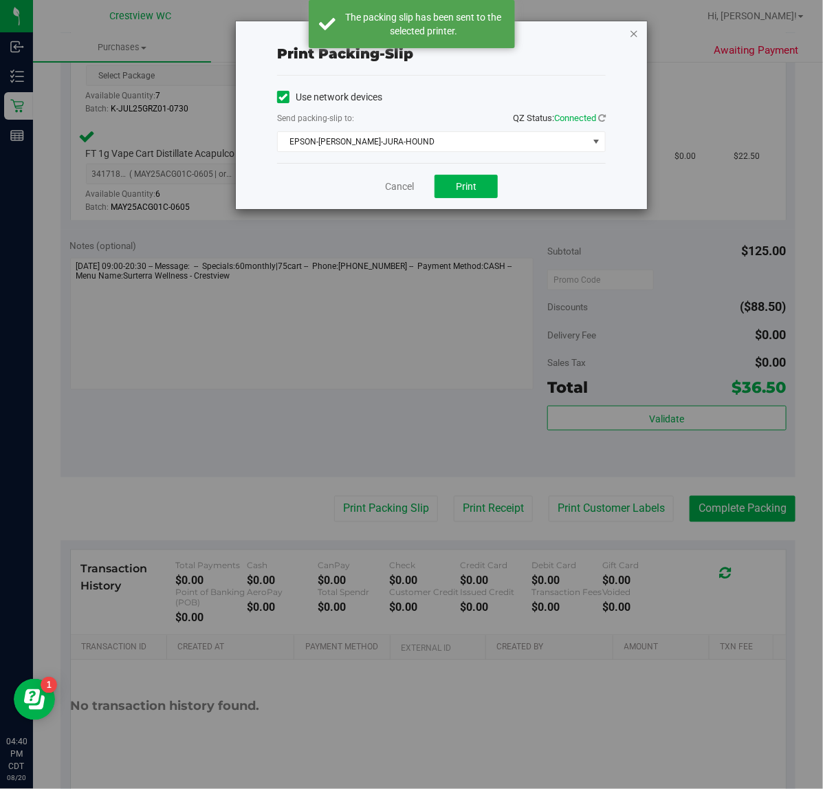
click at [633, 34] on icon "button" at bounding box center [634, 33] width 10 height 17
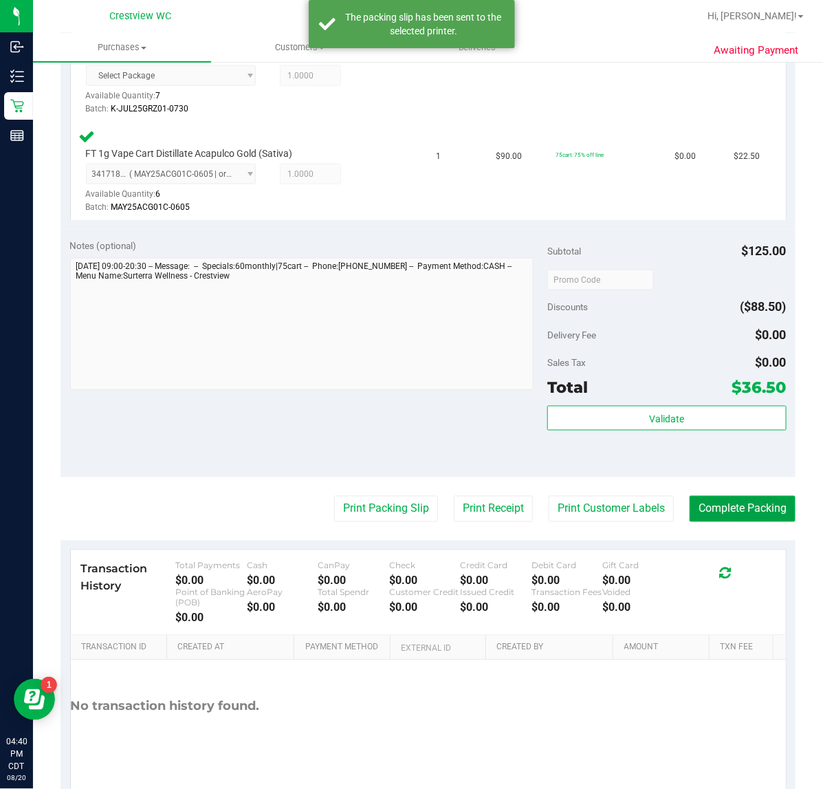
click at [722, 514] on button "Complete Packing" at bounding box center [743, 509] width 106 height 26
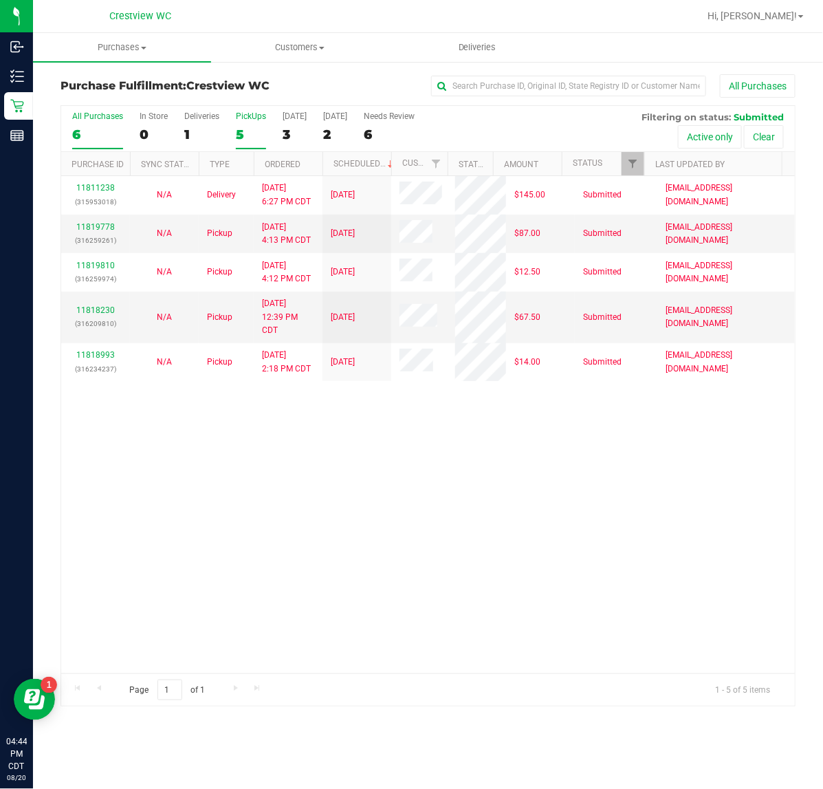
click at [252, 119] on div "PickUps" at bounding box center [251, 116] width 30 height 10
click at [0, 0] on input "PickUps 5" at bounding box center [0, 0] width 0 height 0
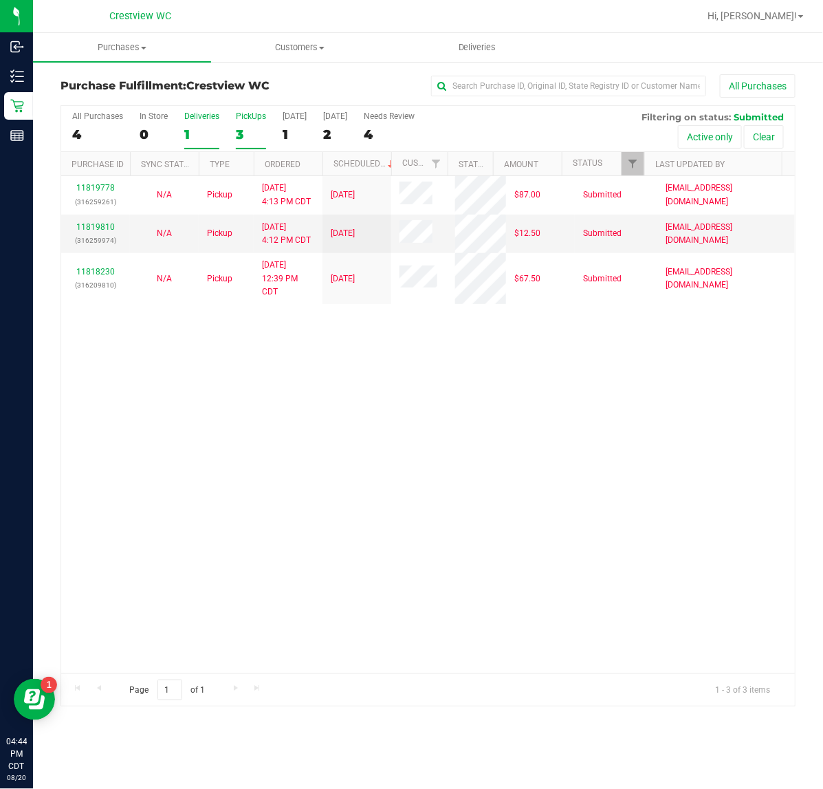
click at [196, 125] on label "Deliveries 1" at bounding box center [201, 130] width 35 height 38
click at [0, 0] on input "Deliveries 1" at bounding box center [0, 0] width 0 height 0
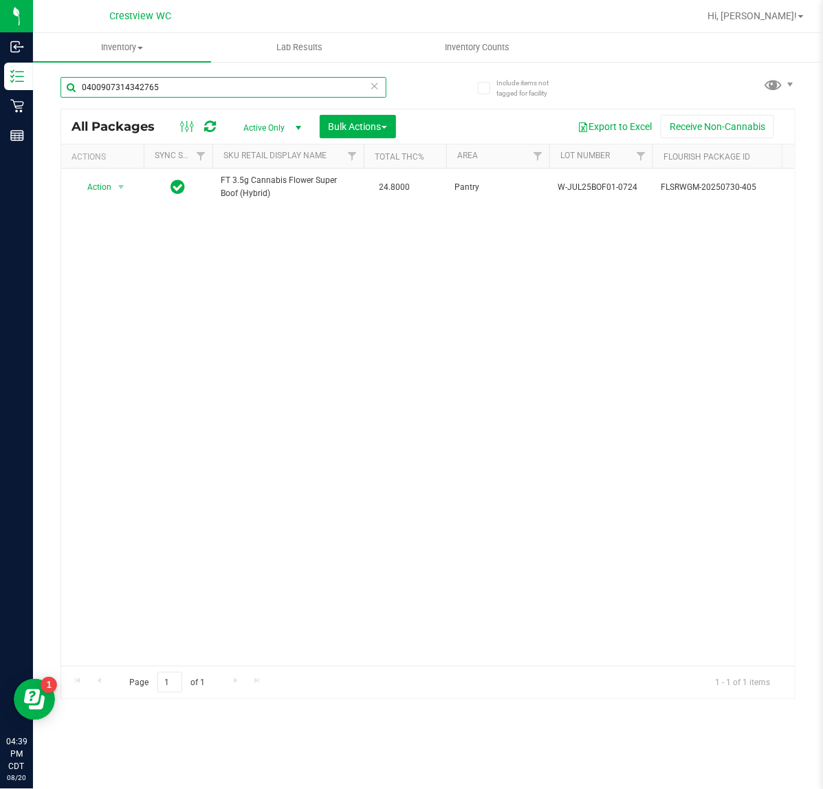
click at [197, 87] on input "0400907314342765" at bounding box center [224, 87] width 326 height 21
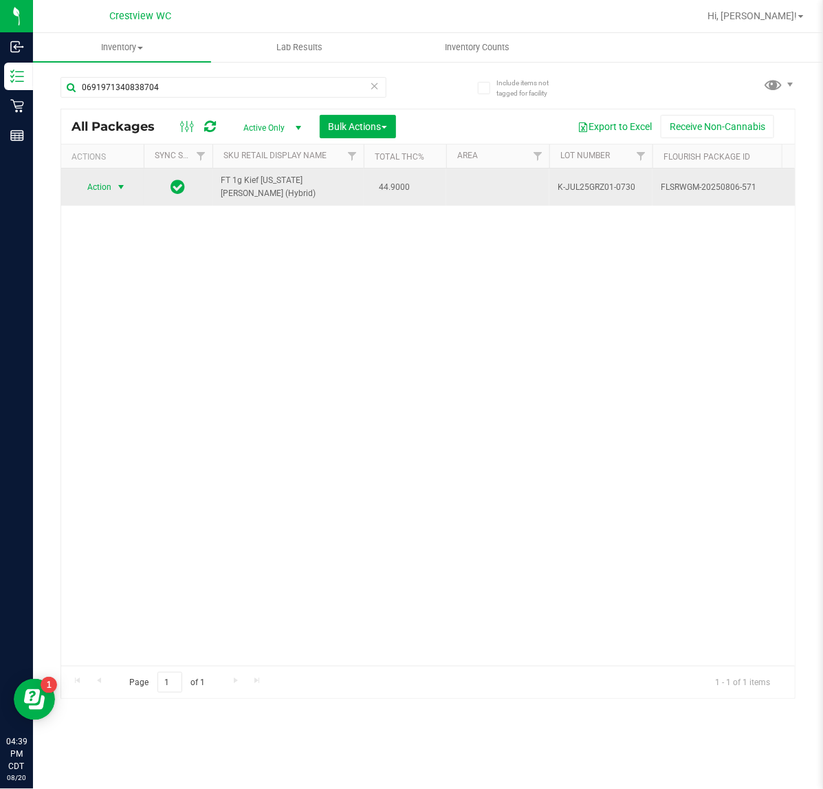
click at [105, 183] on span "Action" at bounding box center [93, 186] width 37 height 19
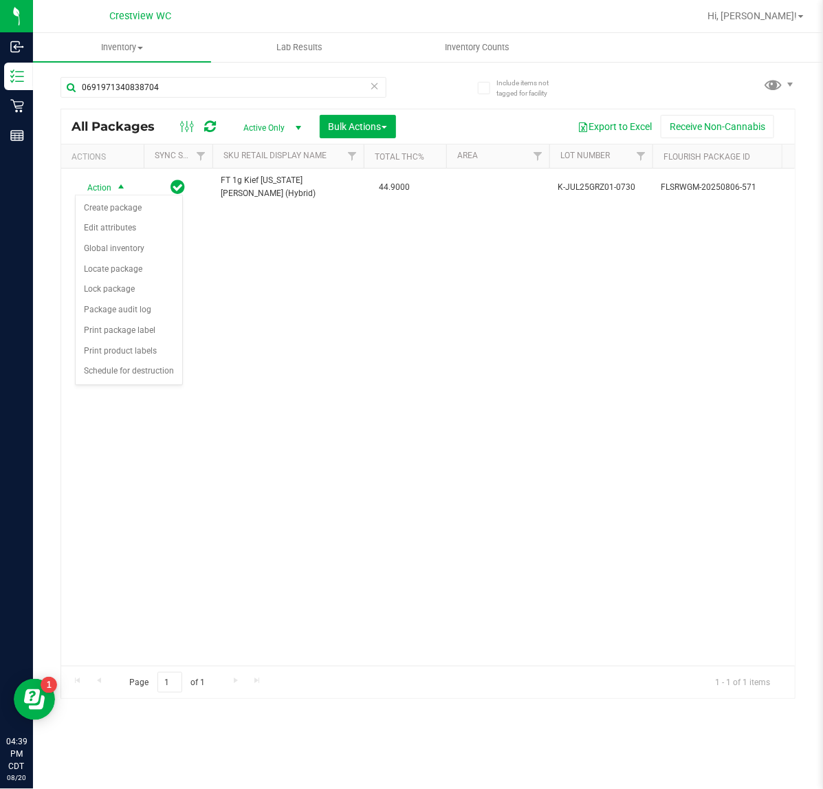
click at [259, 252] on div "Action Action Create package Edit attributes Global inventory Locate package Lo…" at bounding box center [428, 416] width 734 height 497
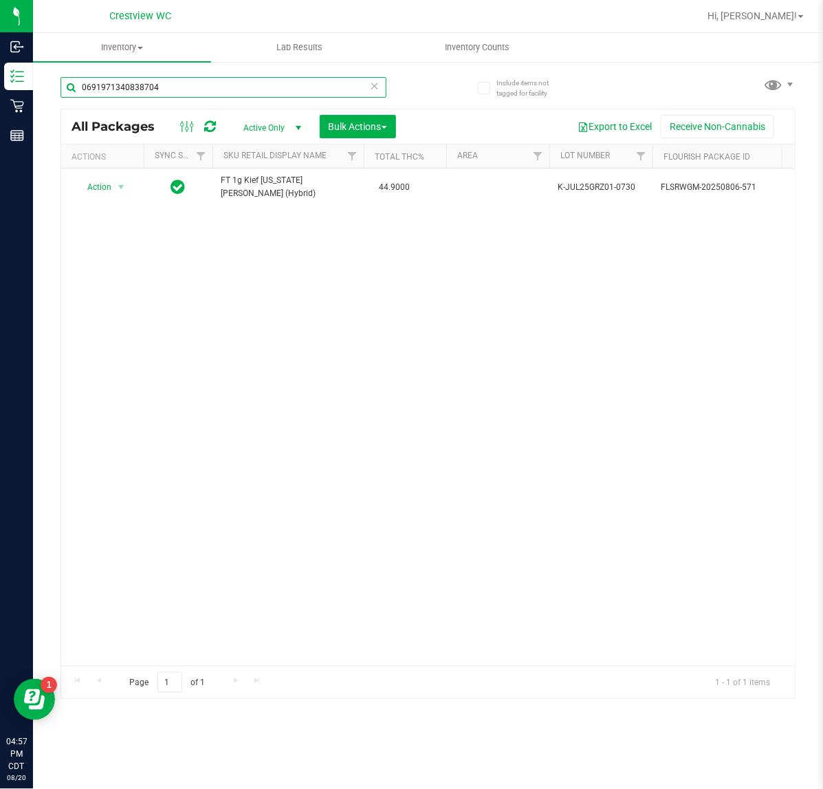
click at [191, 83] on input "0691971340838704" at bounding box center [224, 87] width 326 height 21
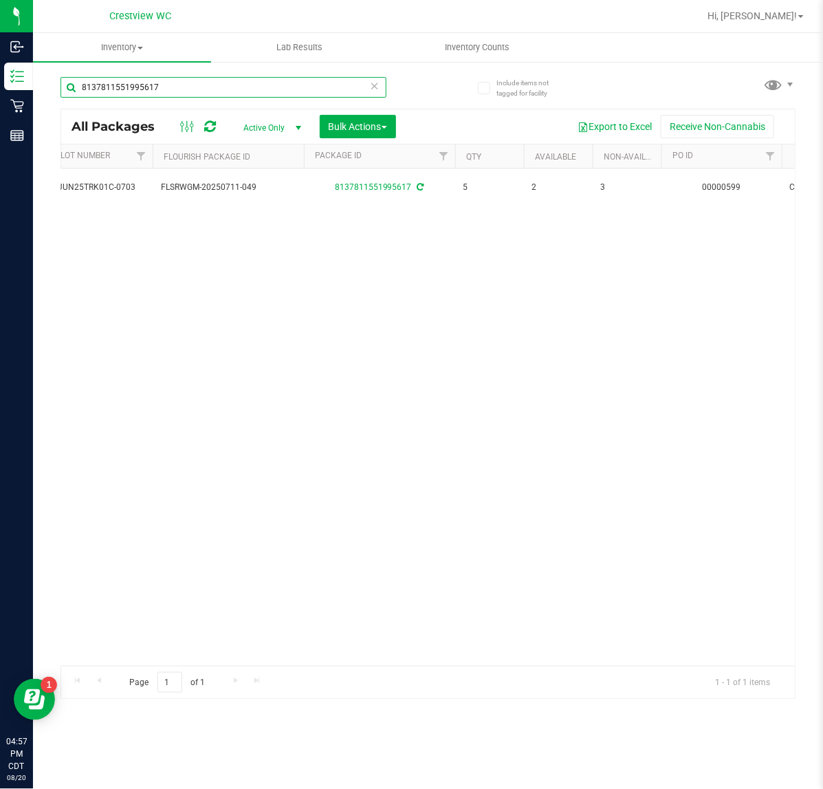
scroll to position [0, 352]
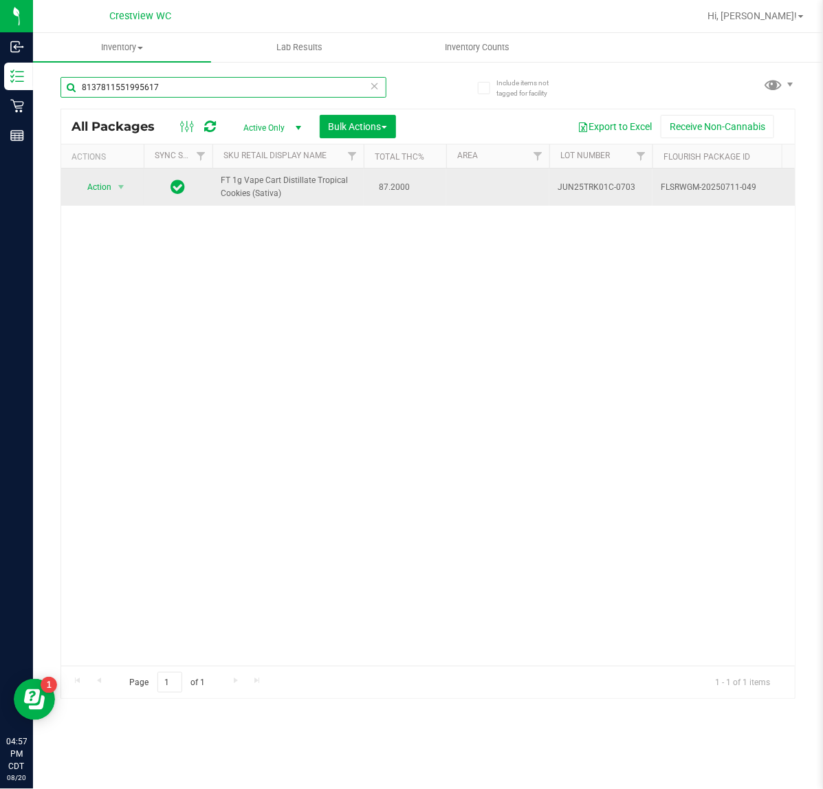
type input "8137811551995617"
click at [101, 184] on span "Action" at bounding box center [93, 186] width 37 height 19
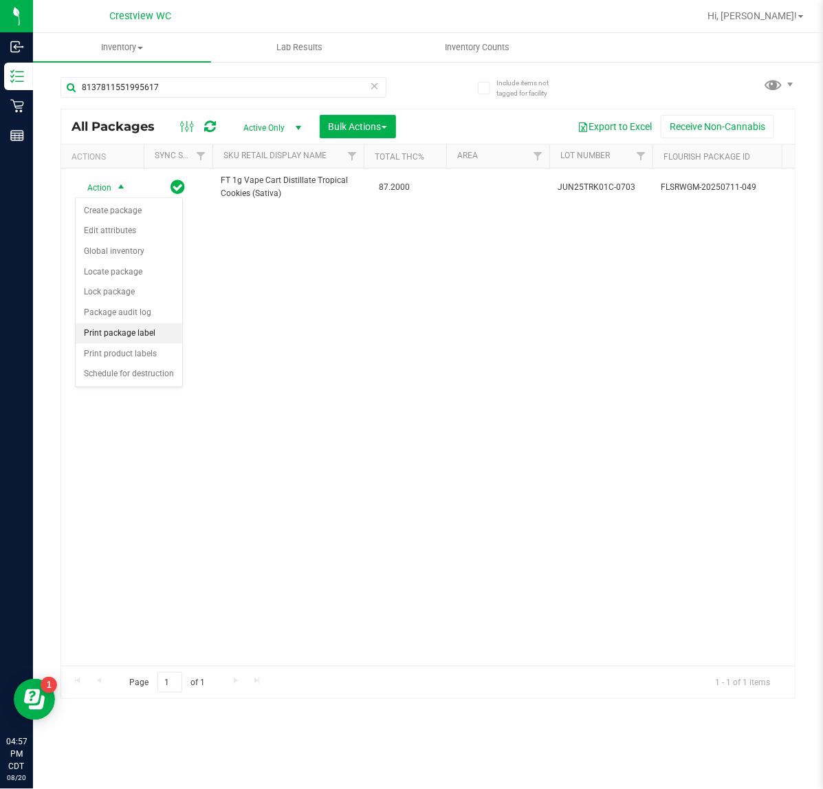
click at [97, 328] on li "Print package label" at bounding box center [129, 333] width 107 height 21
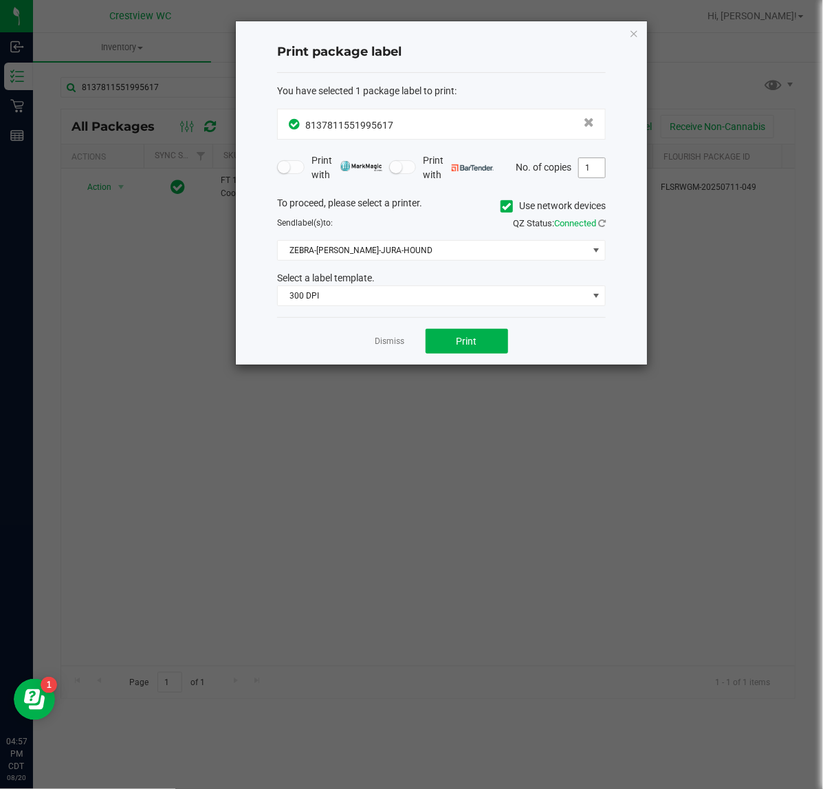
click at [585, 172] on input "1" at bounding box center [592, 167] width 26 height 19
type input "2"
click at [308, 291] on span "300 DPI" at bounding box center [433, 295] width 310 height 19
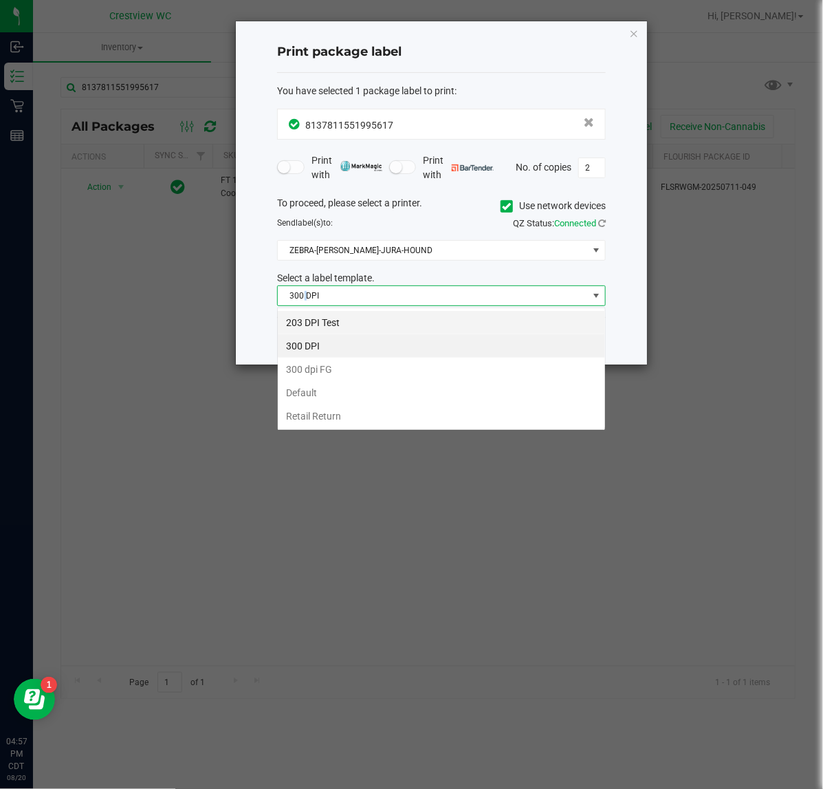
scroll to position [21, 328]
click at [323, 320] on li "203 DPI Test" at bounding box center [441, 322] width 327 height 23
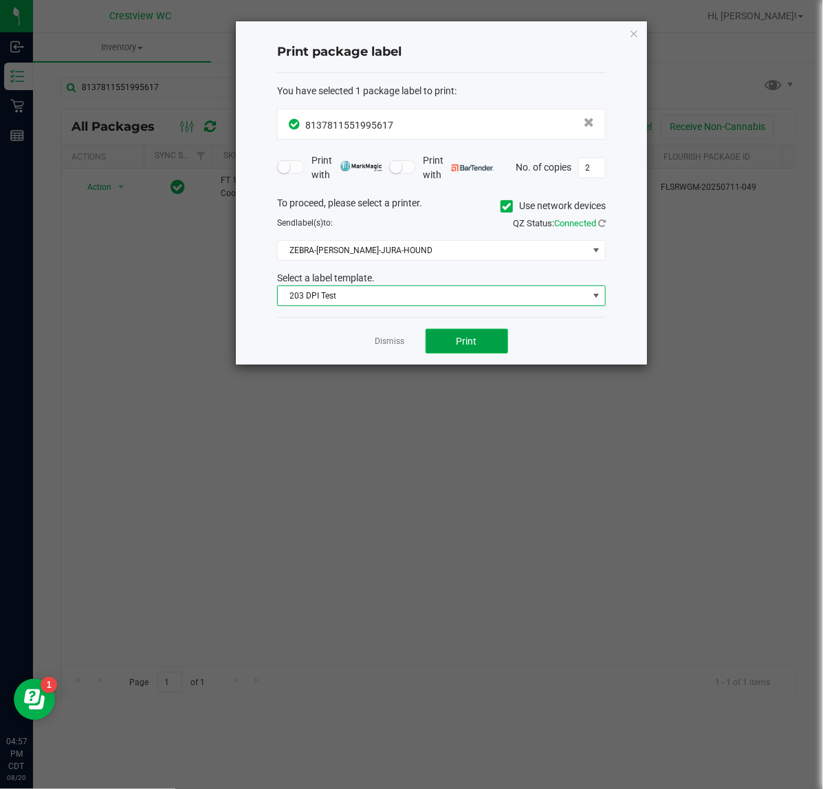
click at [461, 347] on span "Print" at bounding box center [467, 341] width 21 height 11
click at [631, 36] on icon "button" at bounding box center [634, 33] width 10 height 17
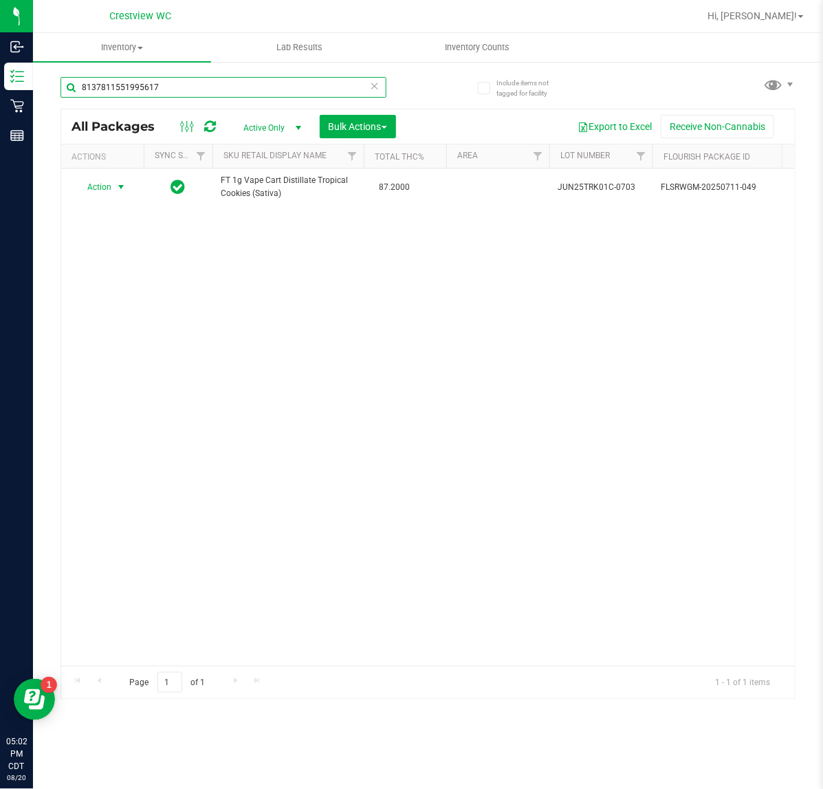
click at [199, 83] on input "8137811551995617" at bounding box center [224, 87] width 326 height 21
click at [201, 83] on input "8137811551995617" at bounding box center [224, 87] width 326 height 21
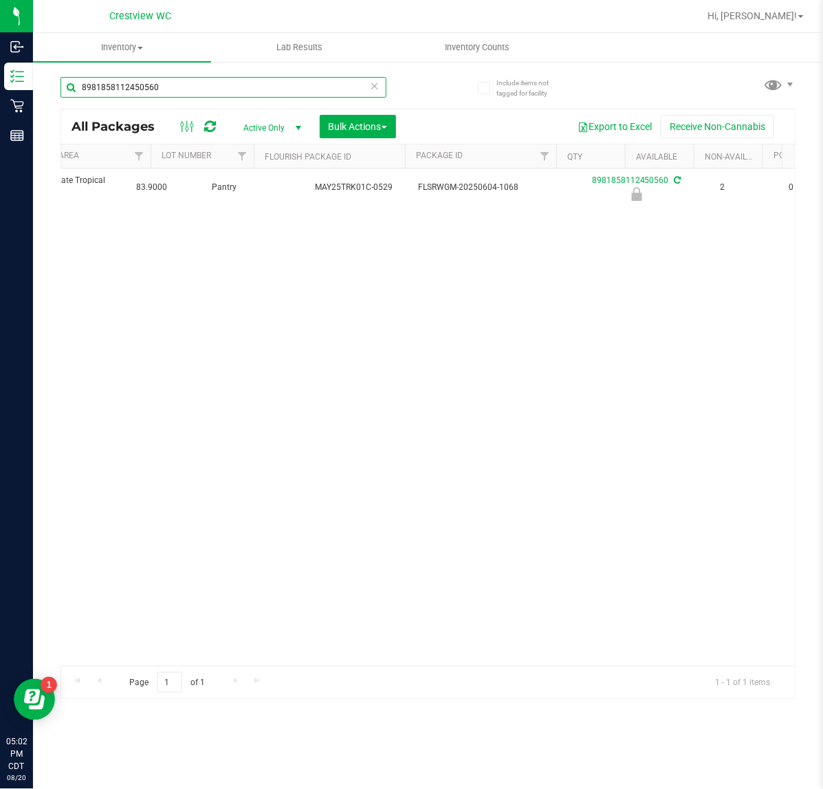
scroll to position [0, 87]
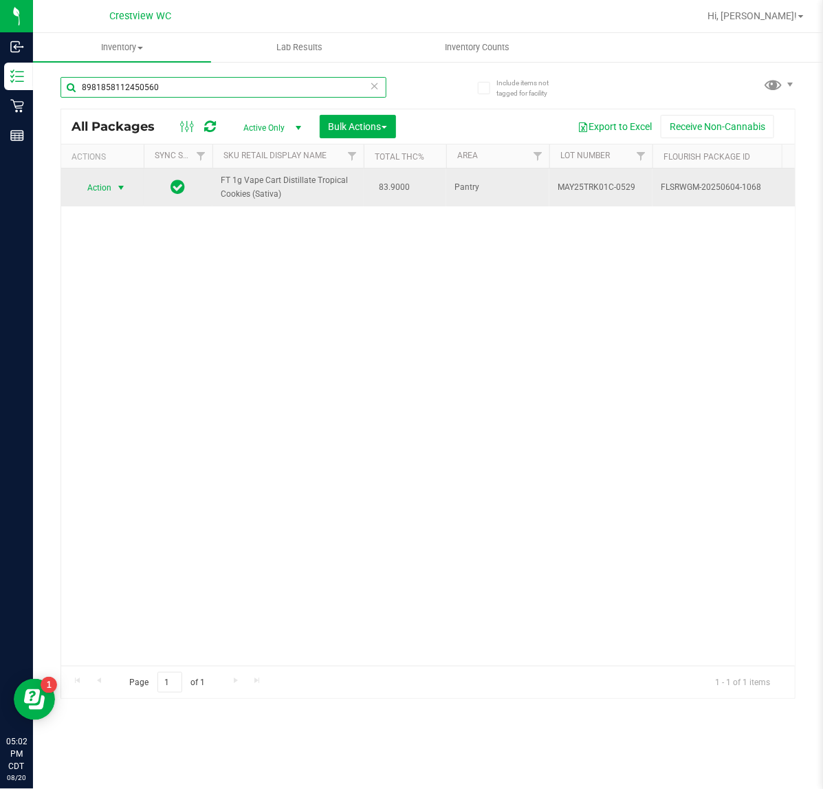
type input "8981858112450560"
click at [122, 181] on span "select" at bounding box center [121, 187] width 17 height 19
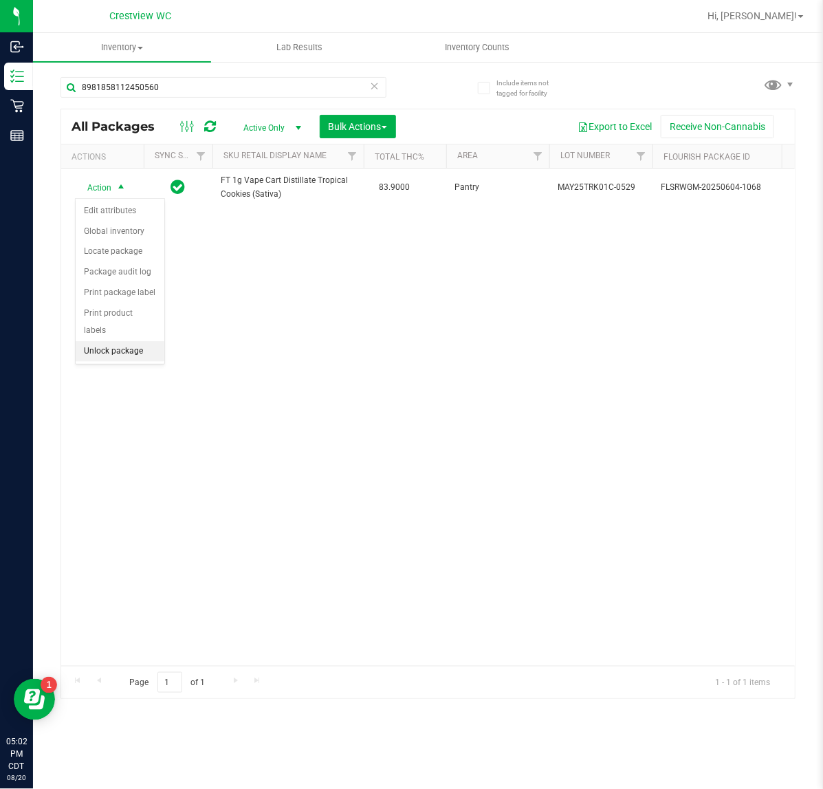
click at [122, 342] on li "Unlock package" at bounding box center [120, 351] width 89 height 21
click at [181, 414] on div "Action Action Create package Edit attributes Global inventory Locate package Lo…" at bounding box center [428, 416] width 734 height 497
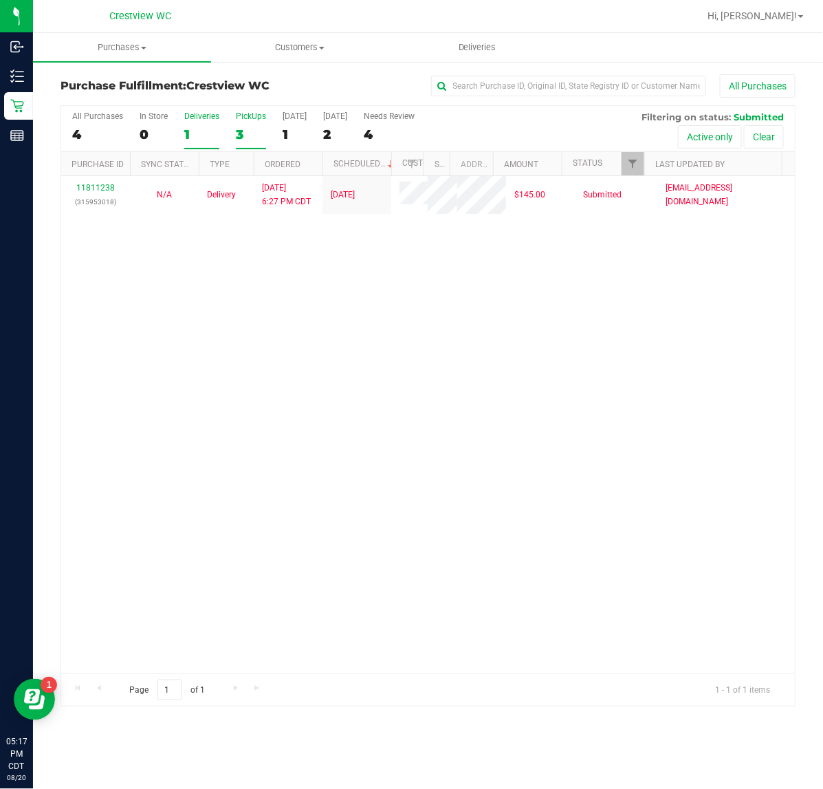
click at [257, 140] on div "3" at bounding box center [251, 135] width 30 height 16
click at [0, 0] on input "PickUps 3" at bounding box center [0, 0] width 0 height 0
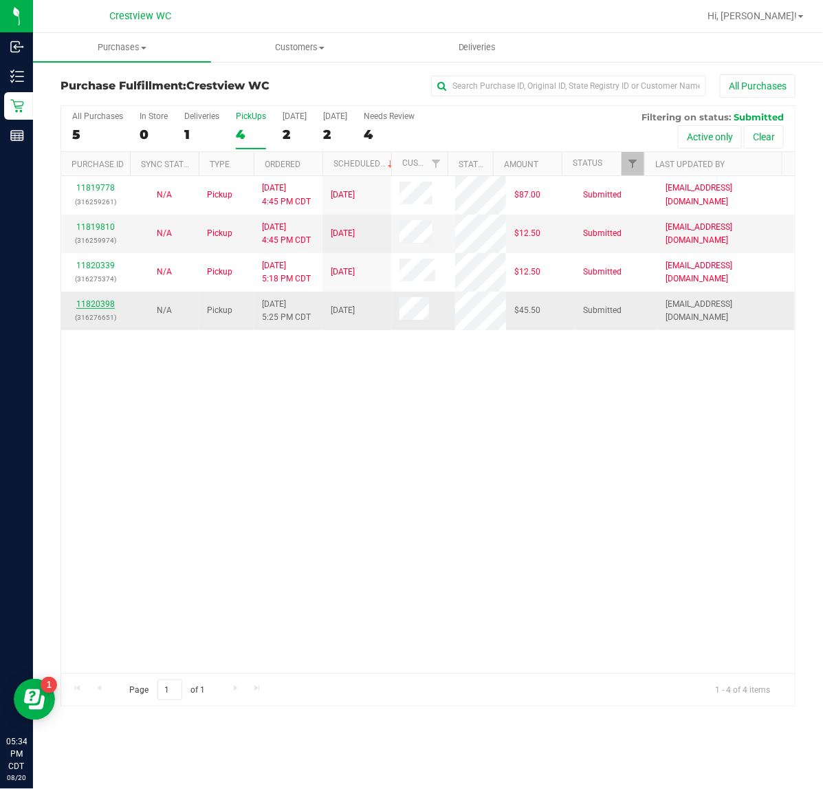
click at [94, 304] on link "11820398" at bounding box center [95, 304] width 39 height 10
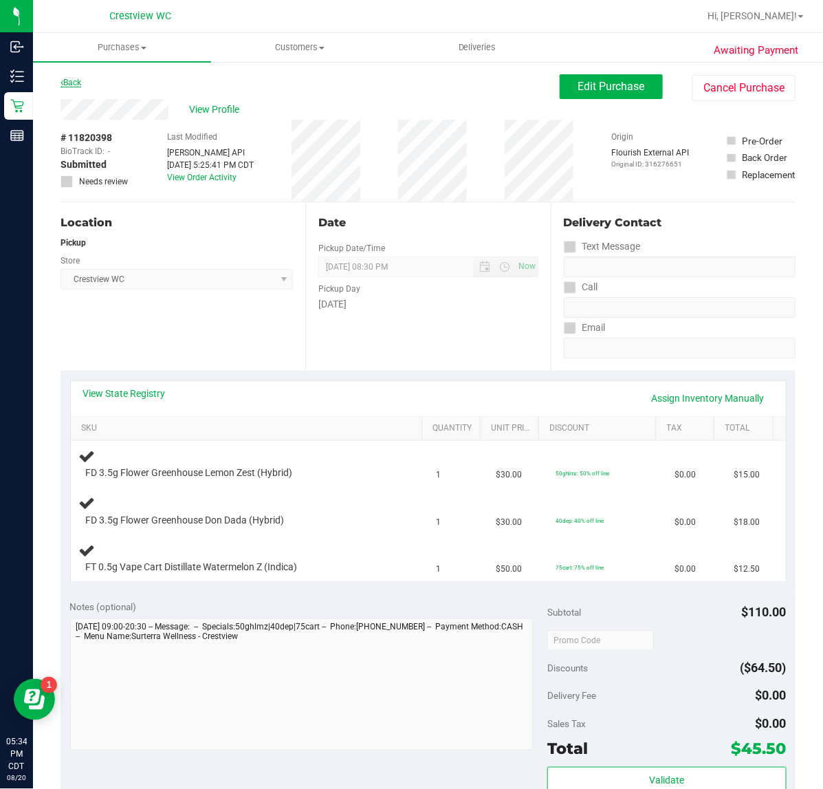
click at [69, 80] on link "Back" at bounding box center [71, 83] width 21 height 10
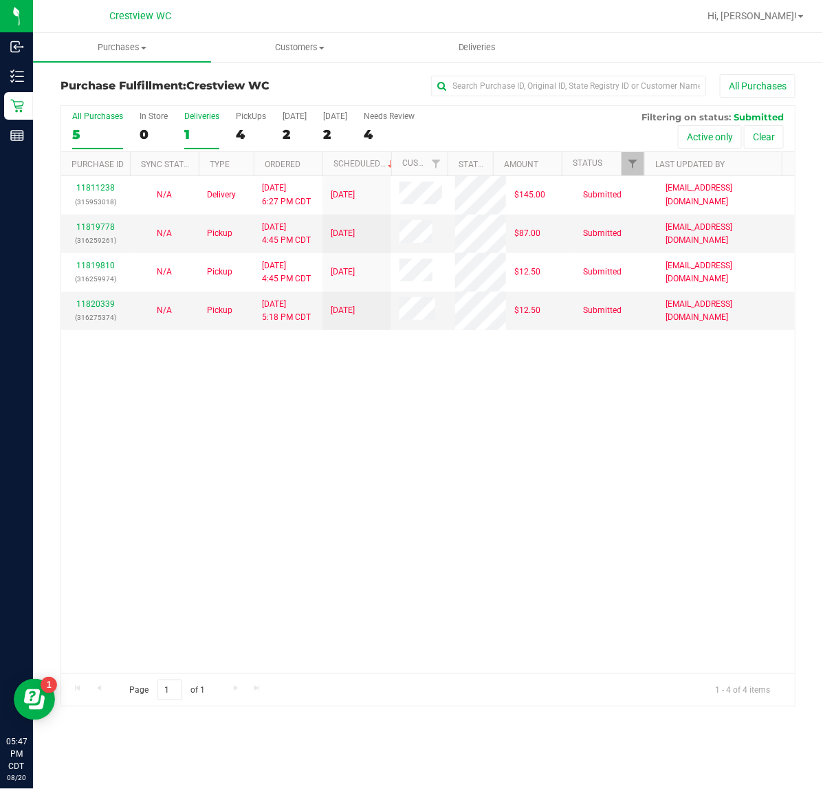
click at [201, 131] on div "1" at bounding box center [201, 135] width 35 height 16
click at [0, 0] on input "Deliveries 1" at bounding box center [0, 0] width 0 height 0
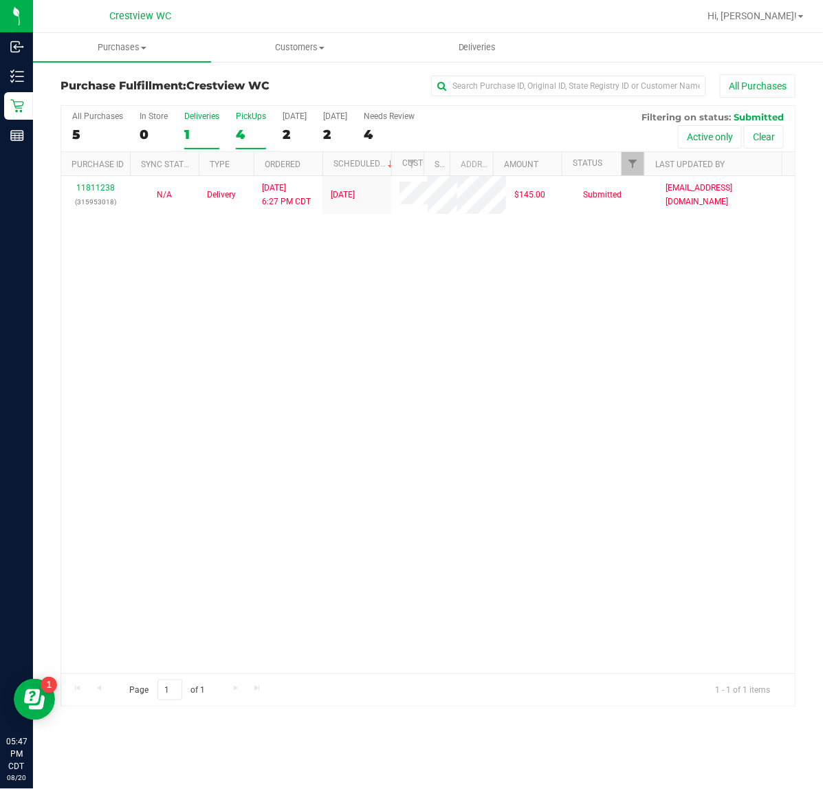
click at [237, 132] on div "4" at bounding box center [251, 135] width 30 height 16
click at [0, 0] on input "PickUps 4" at bounding box center [0, 0] width 0 height 0
